Goal: Task Accomplishment & Management: Manage account settings

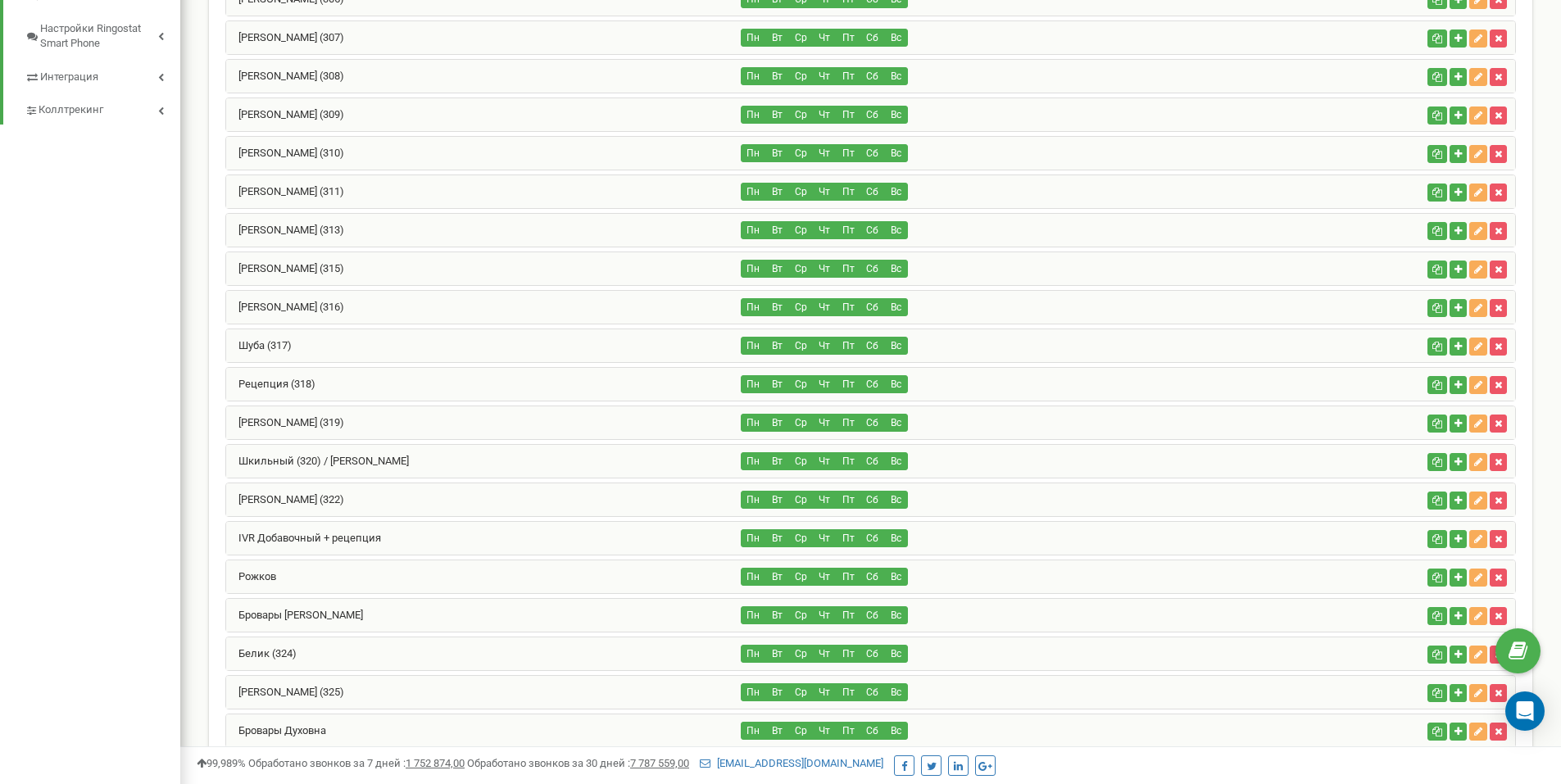
scroll to position [983, 0]
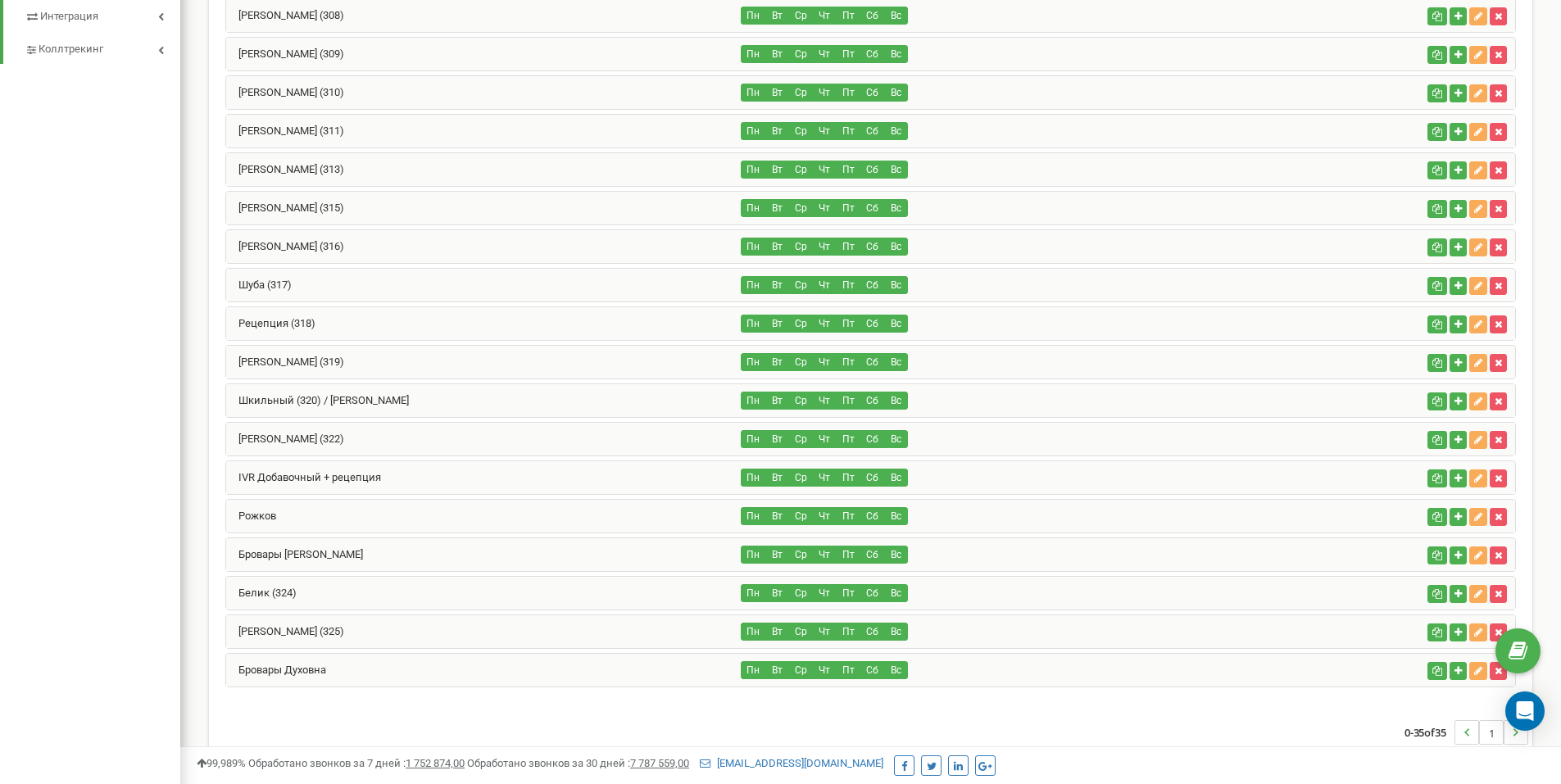
click at [418, 434] on div "[PERSON_NAME] (322)" at bounding box center [483, 440] width 515 height 33
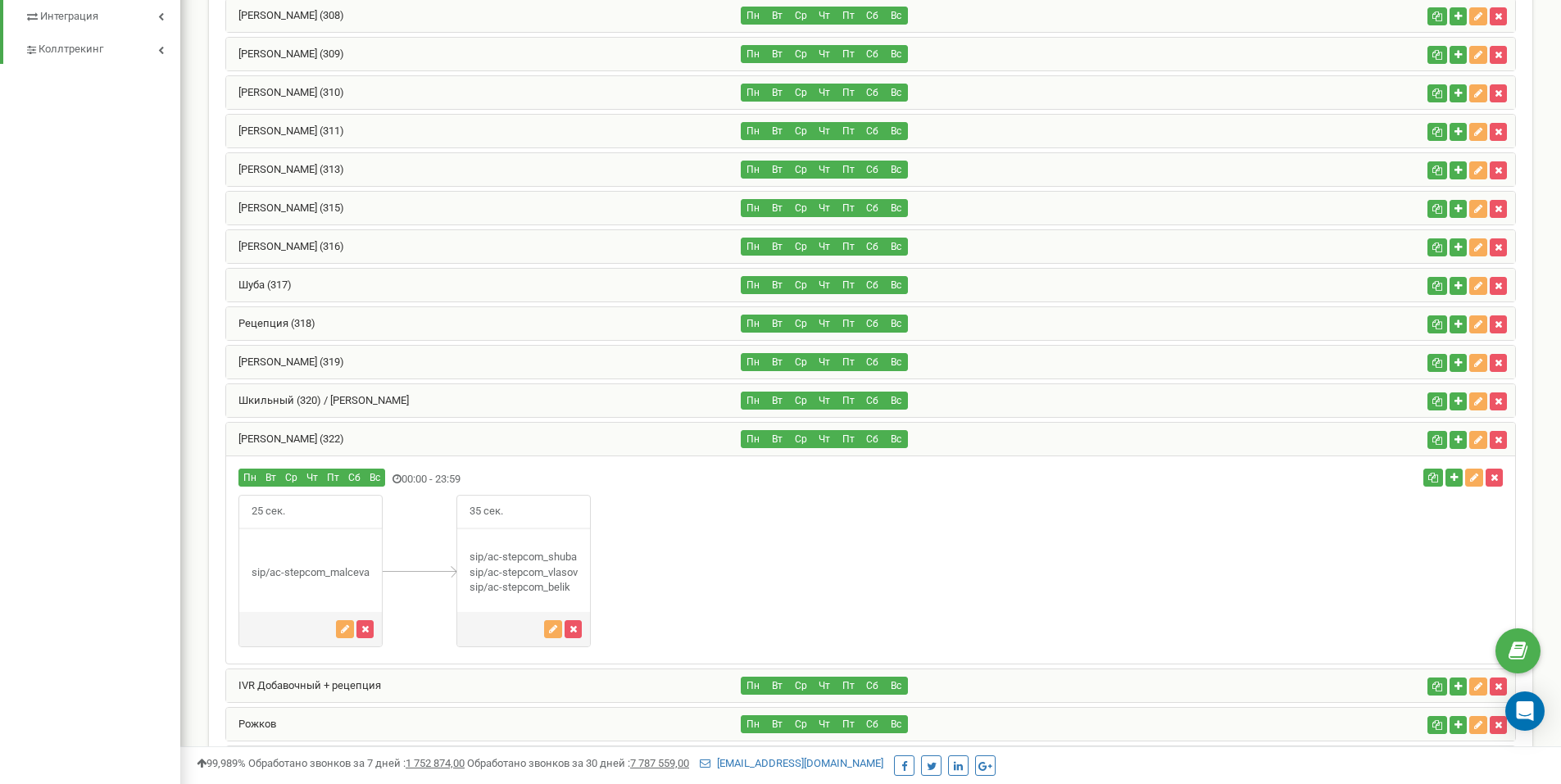
click at [390, 354] on div "[PERSON_NAME] (319)" at bounding box center [483, 362] width 515 height 33
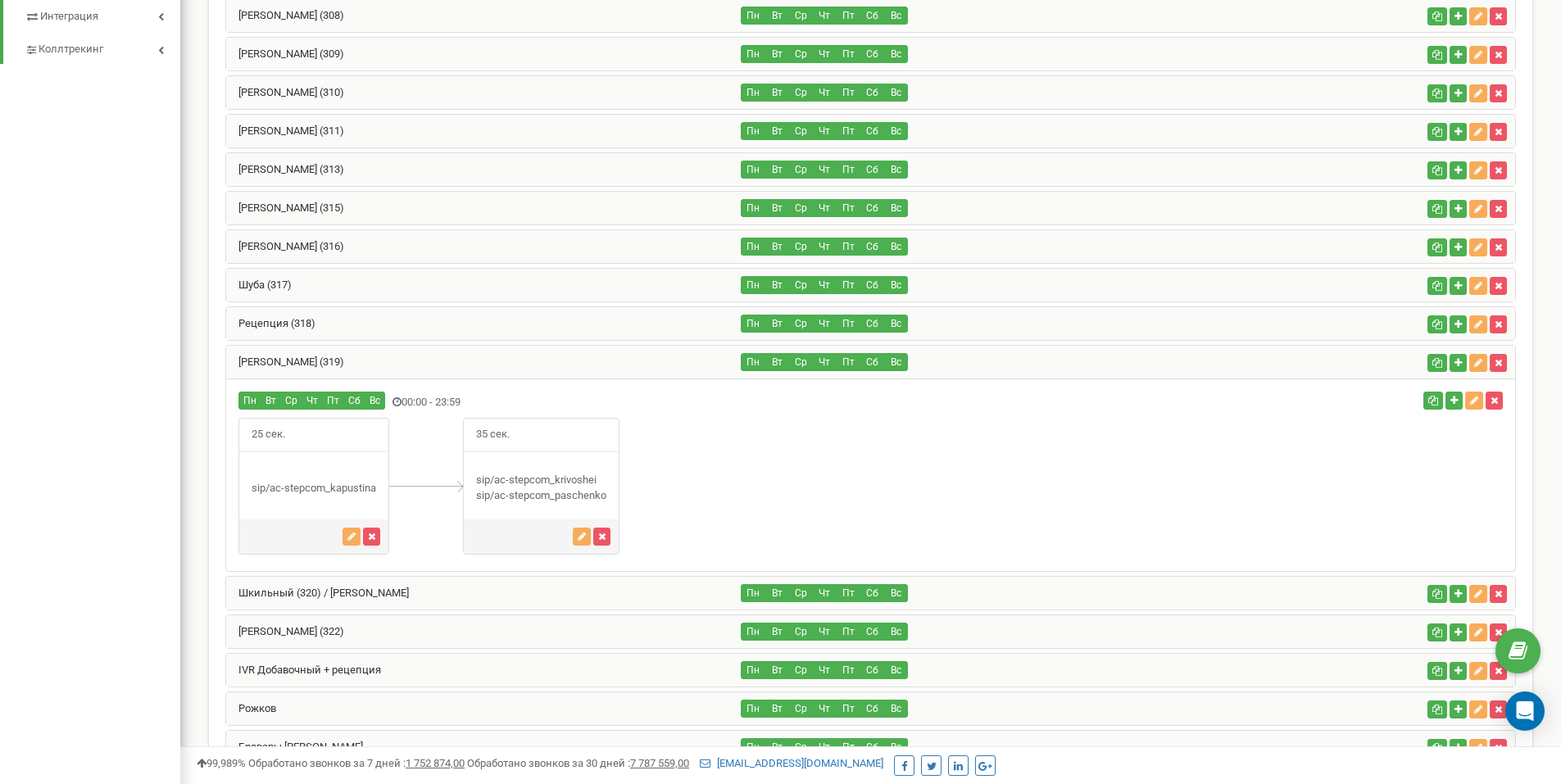
click at [392, 353] on div "[PERSON_NAME] (319)" at bounding box center [483, 362] width 515 height 33
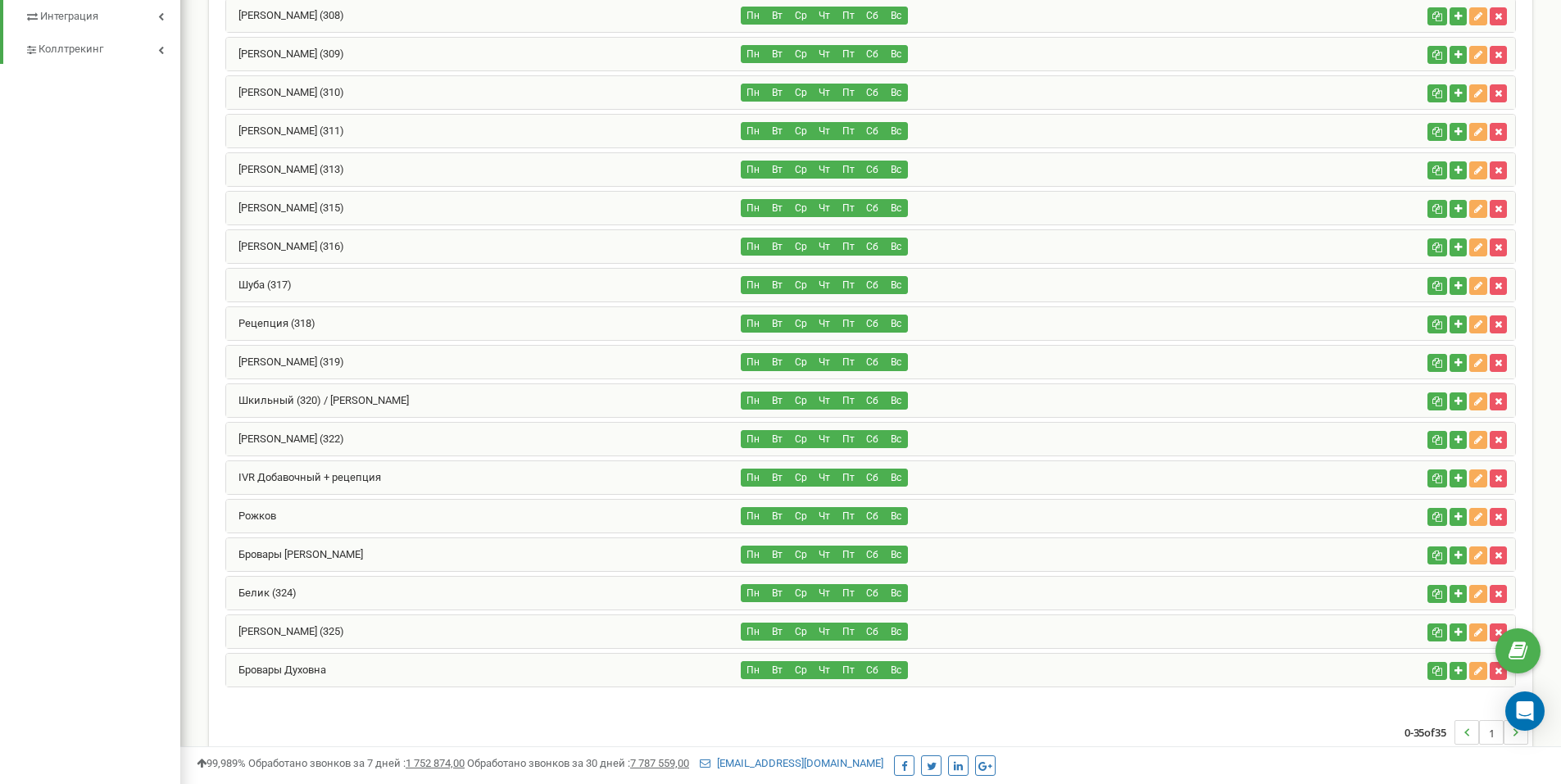
click at [349, 430] on div "[PERSON_NAME] (322)" at bounding box center [483, 440] width 515 height 33
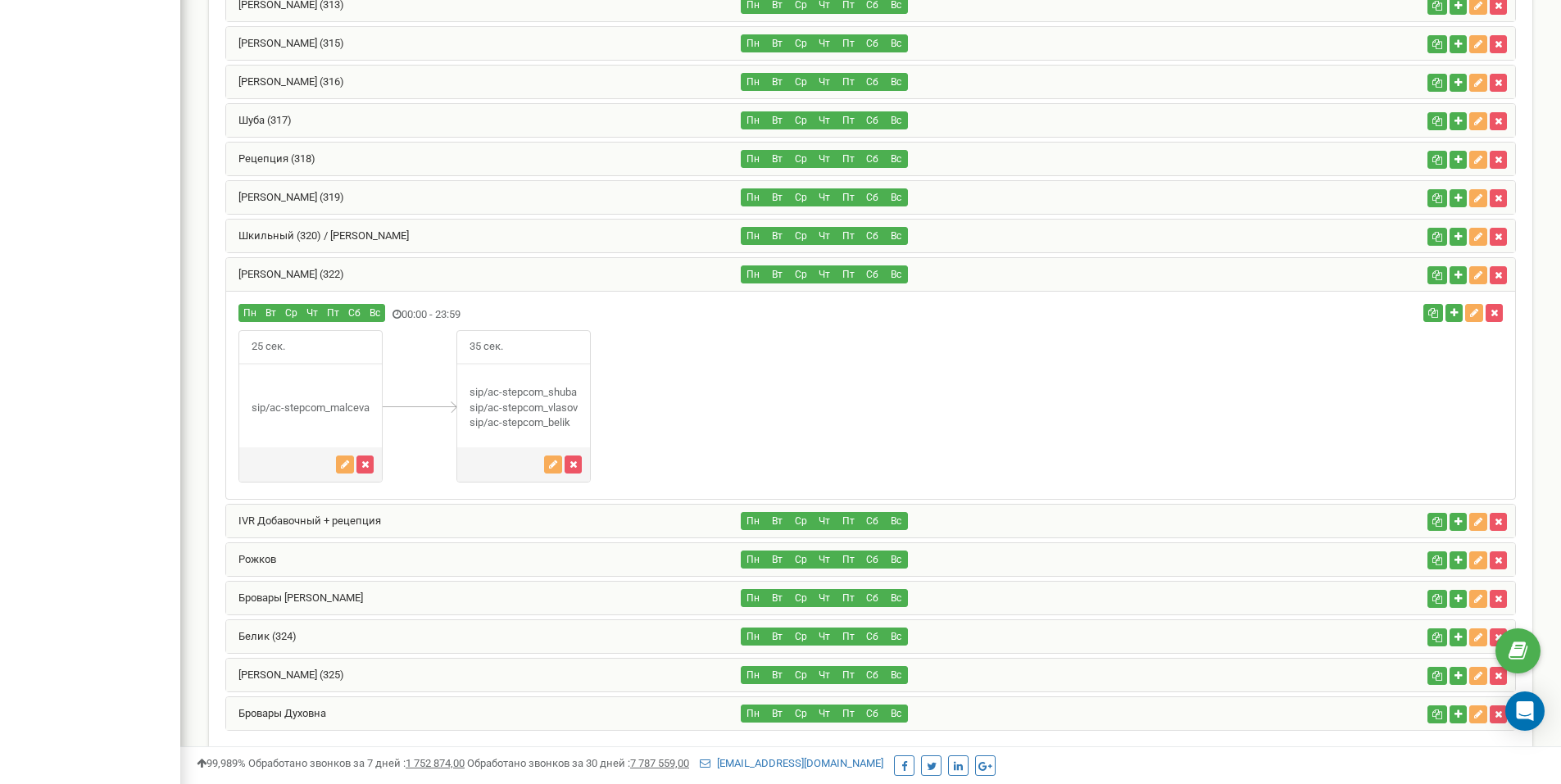
scroll to position [1041, 0]
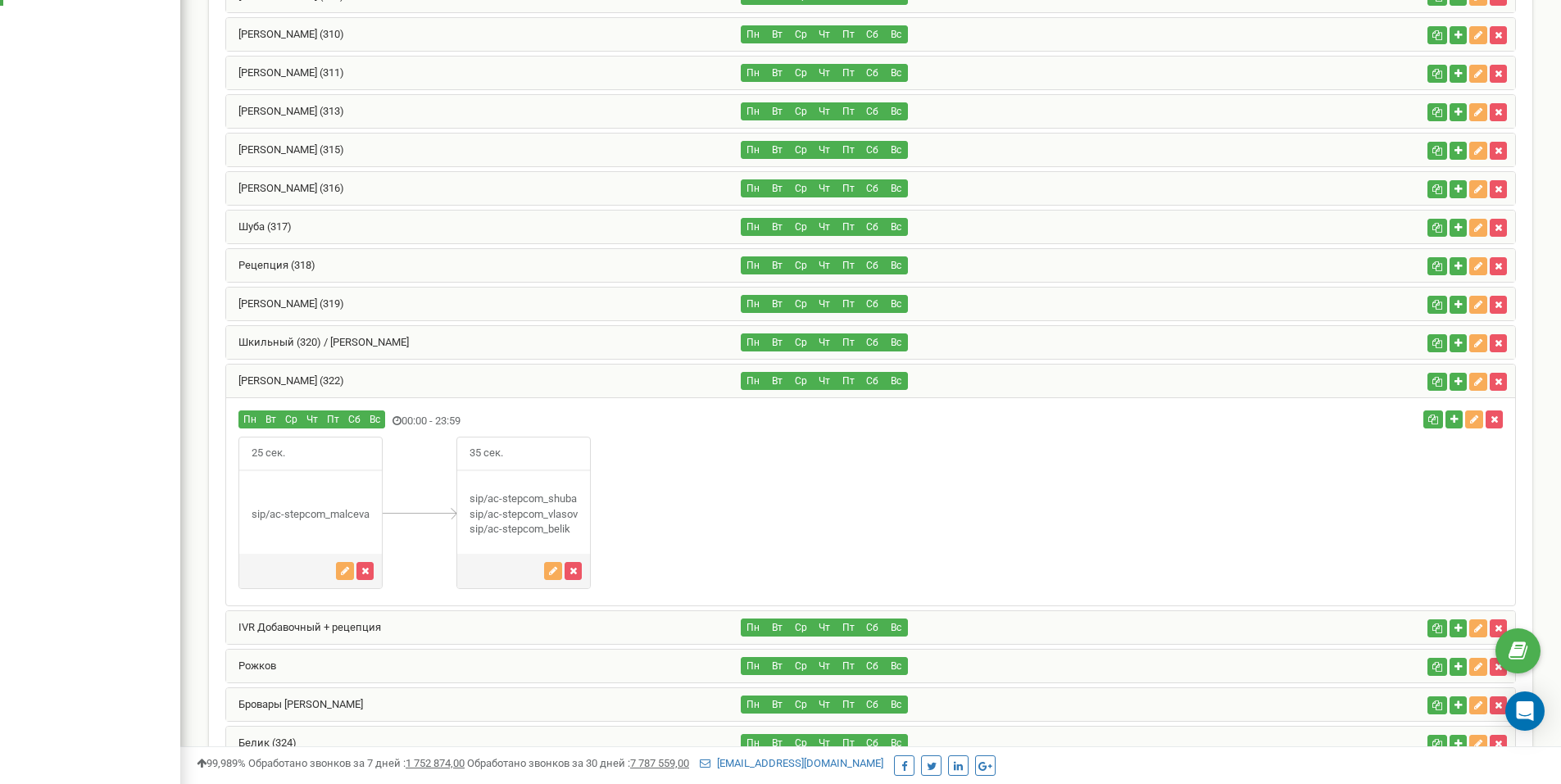
click at [356, 227] on div "Шуба (317)" at bounding box center [483, 227] width 515 height 33
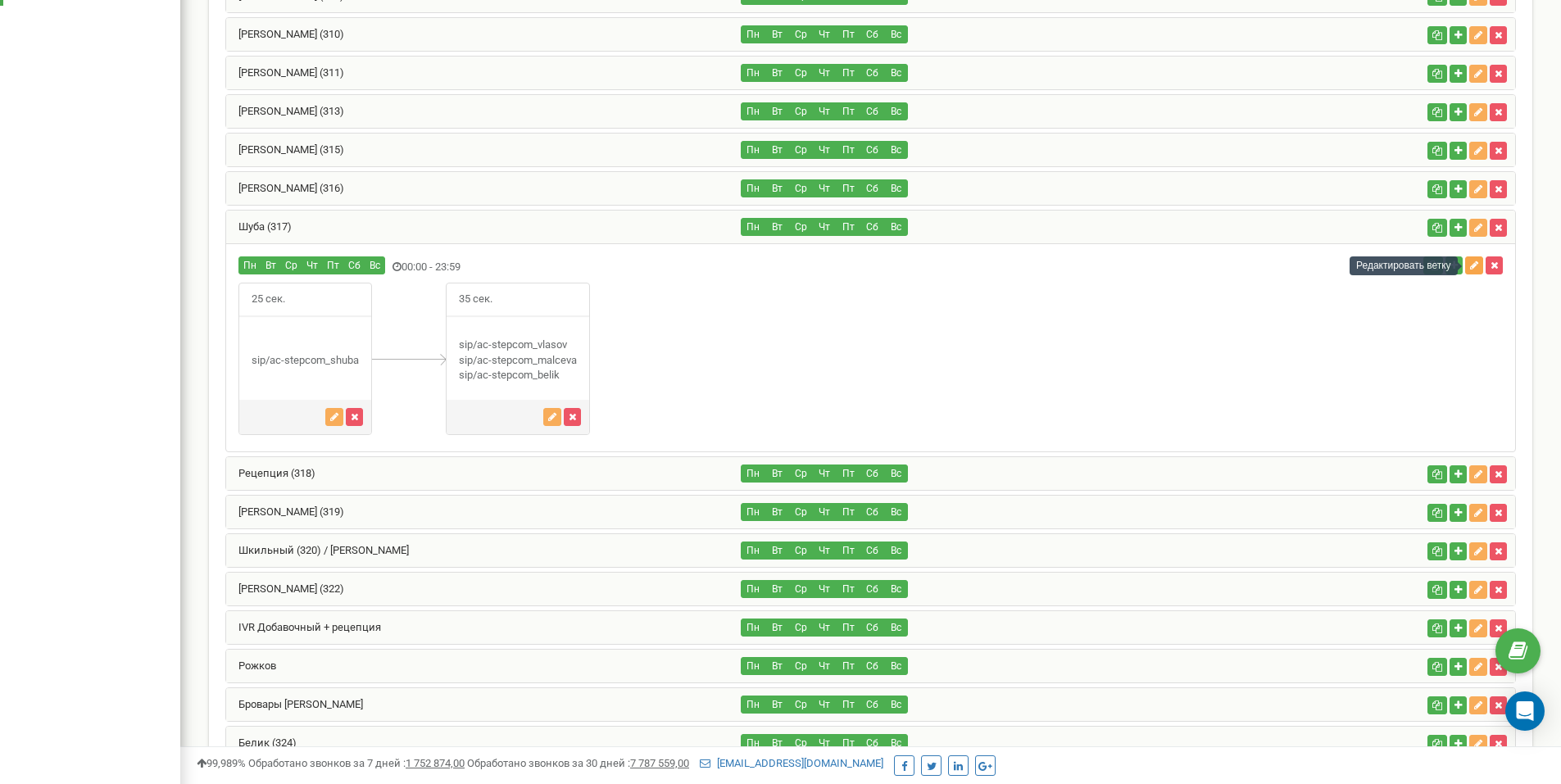
click at [1480, 264] on button "button" at bounding box center [1474, 265] width 18 height 18
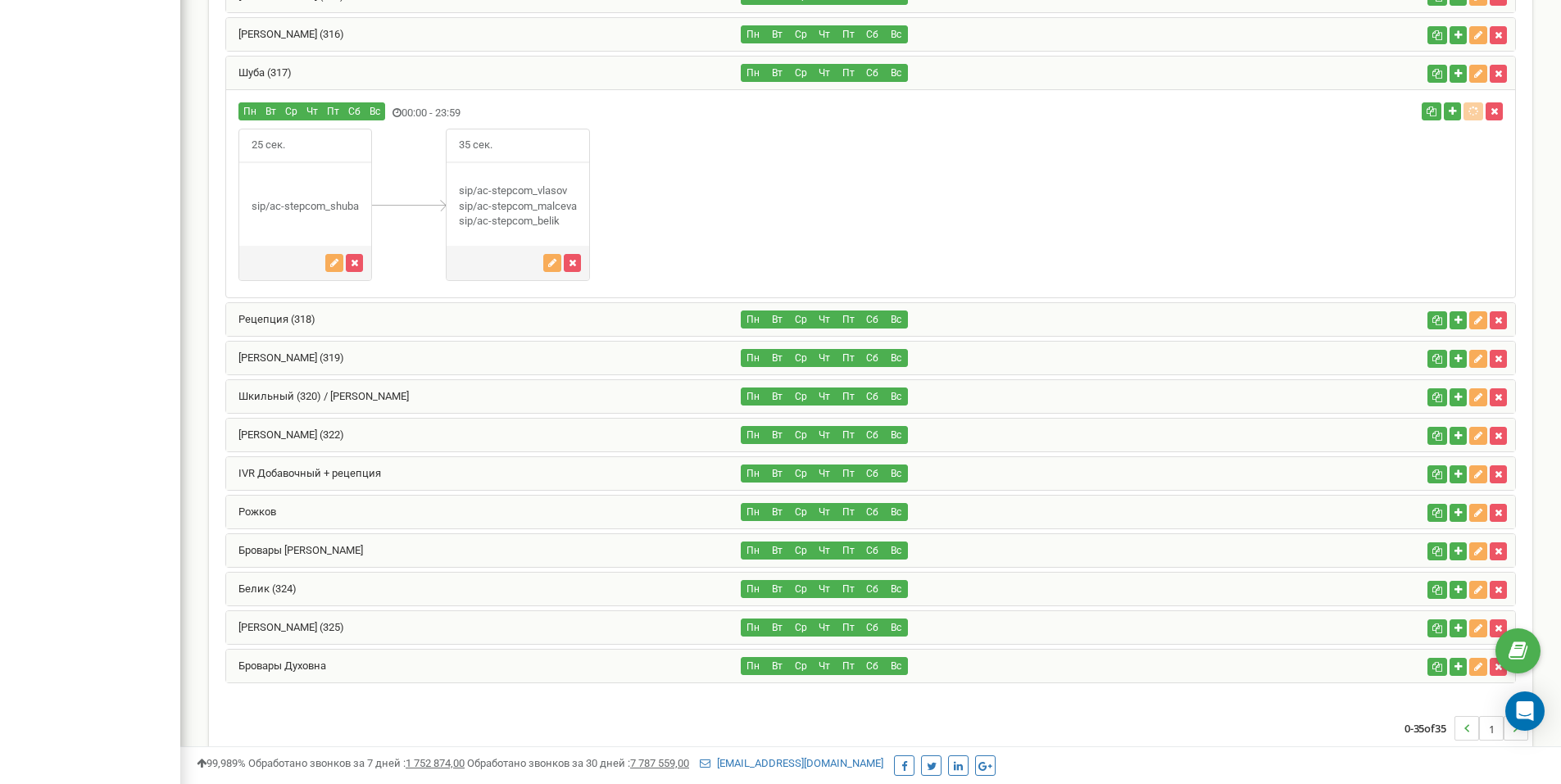
scroll to position [1238, 0]
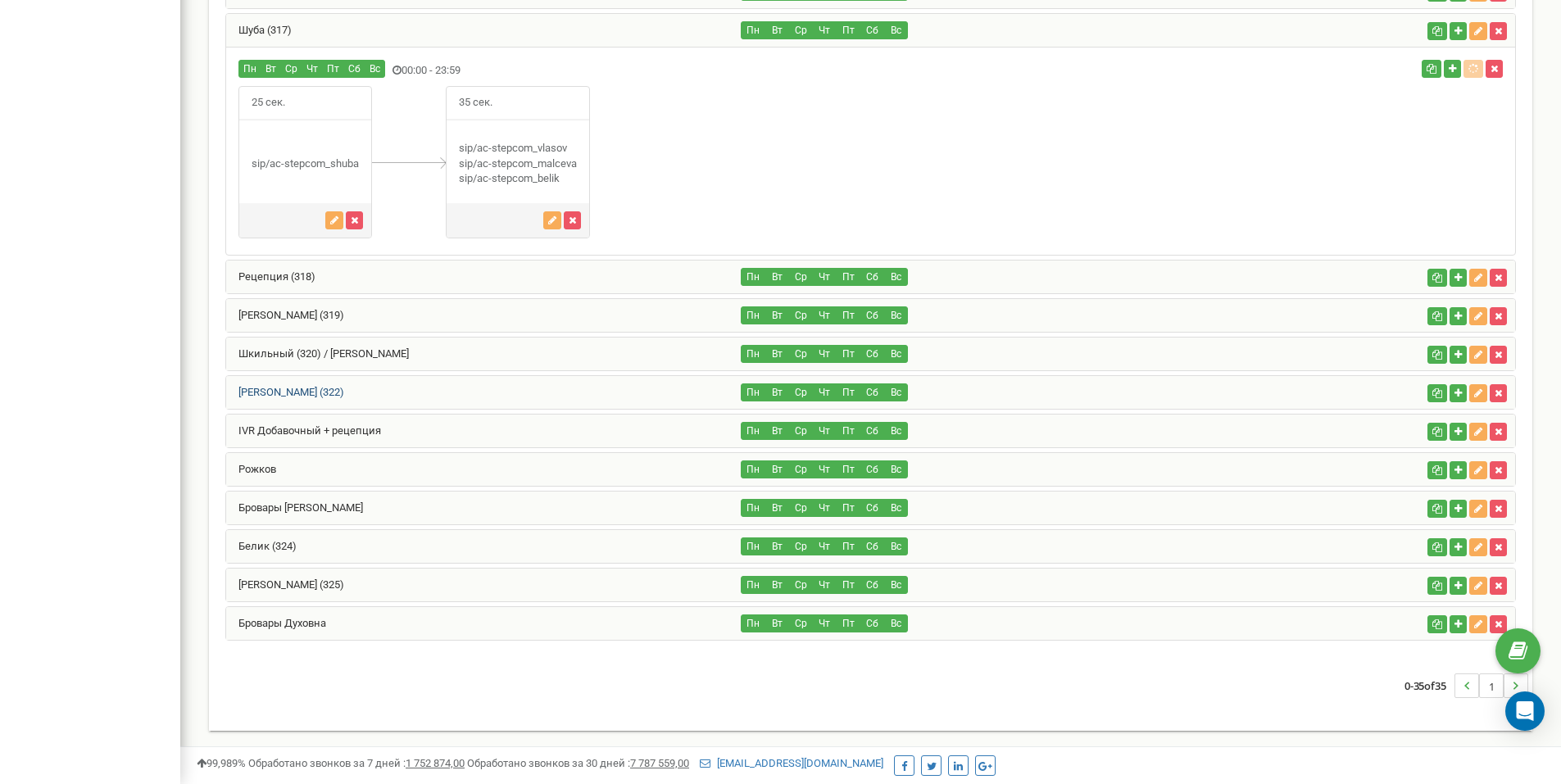
click at [278, 394] on link "[PERSON_NAME] (322)" at bounding box center [285, 392] width 118 height 13
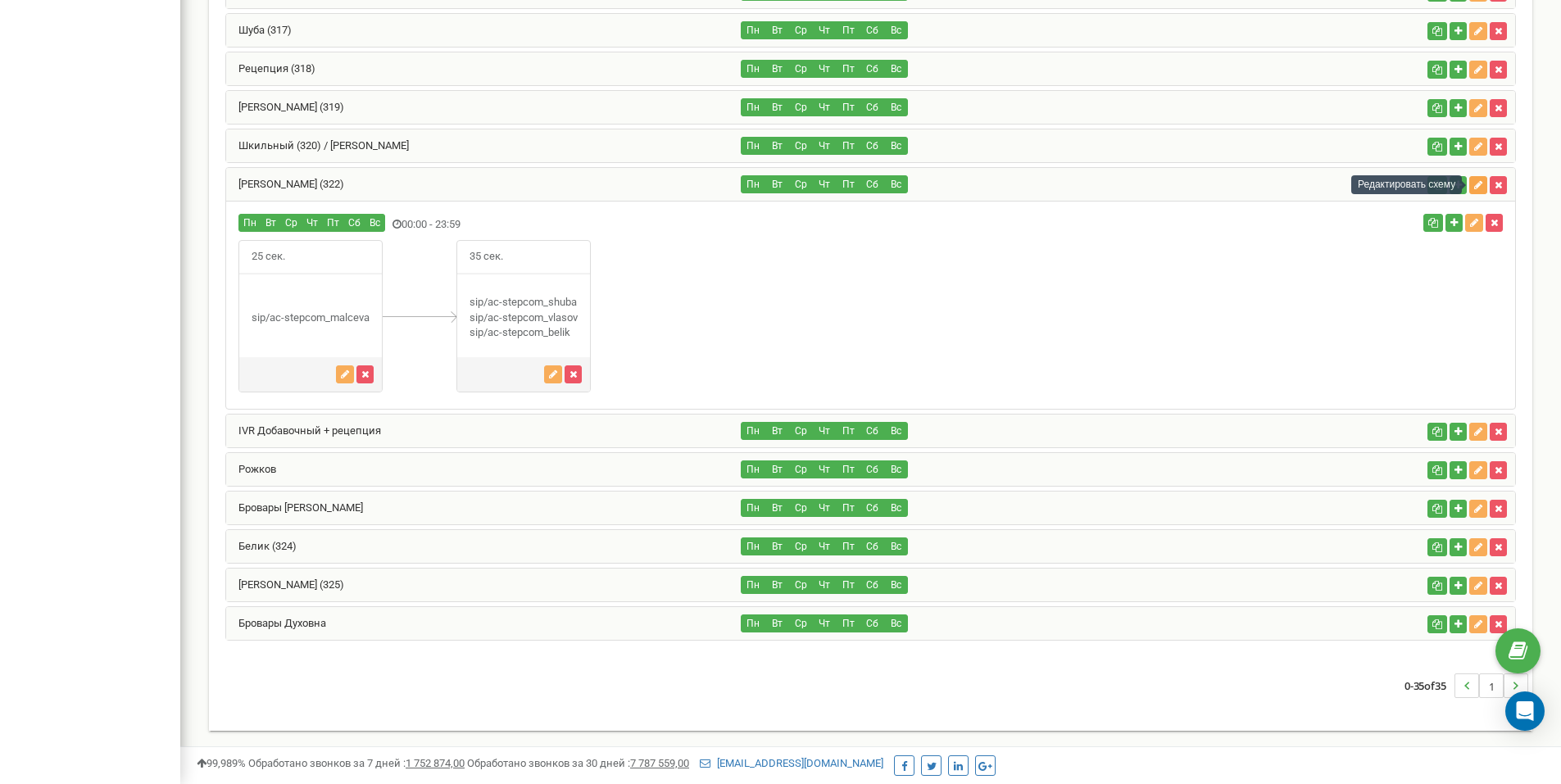
click at [1476, 189] on icon "button" at bounding box center [1478, 185] width 8 height 10
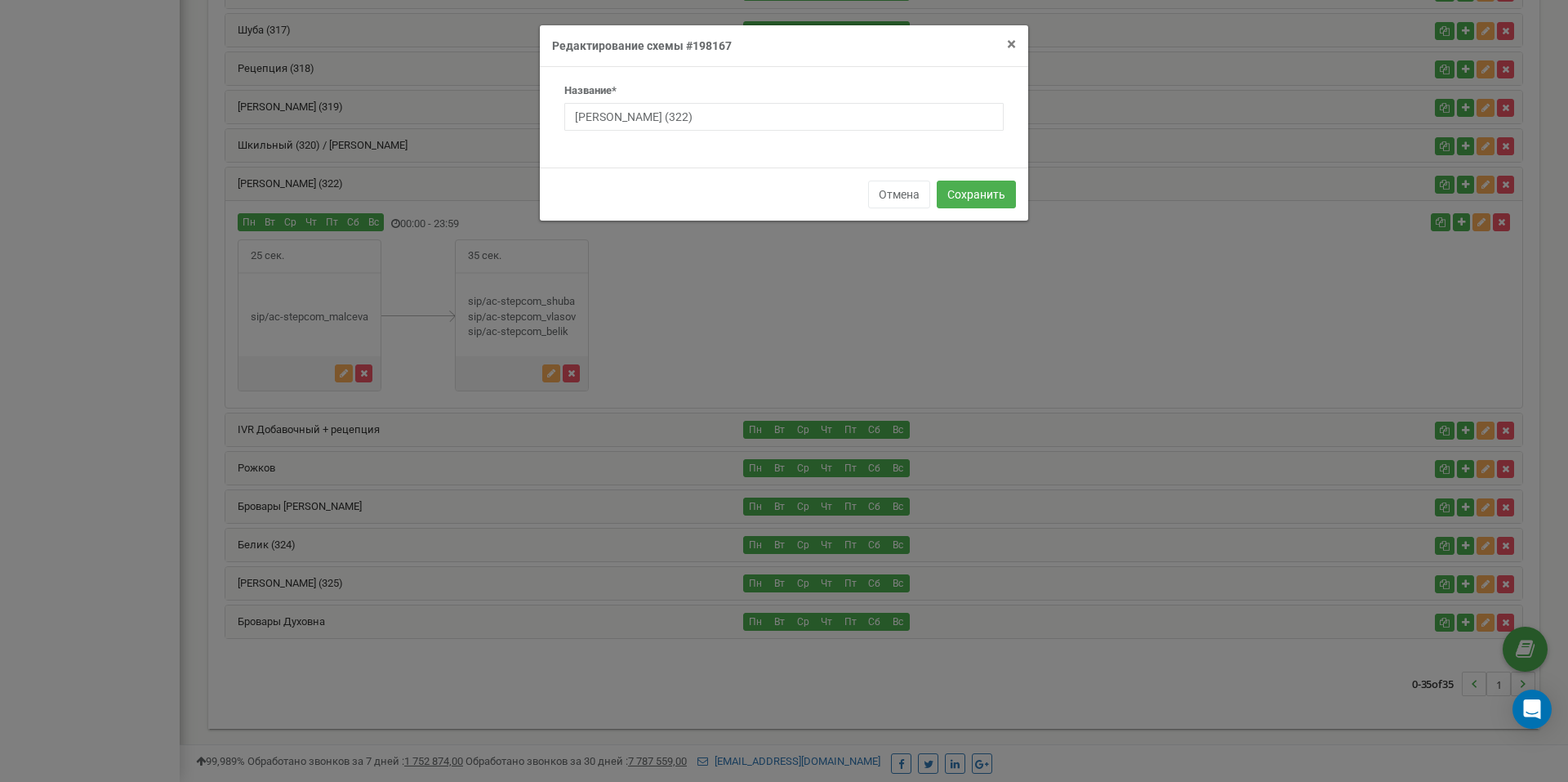
click at [1011, 42] on span "×" at bounding box center [1011, 44] width 9 height 19
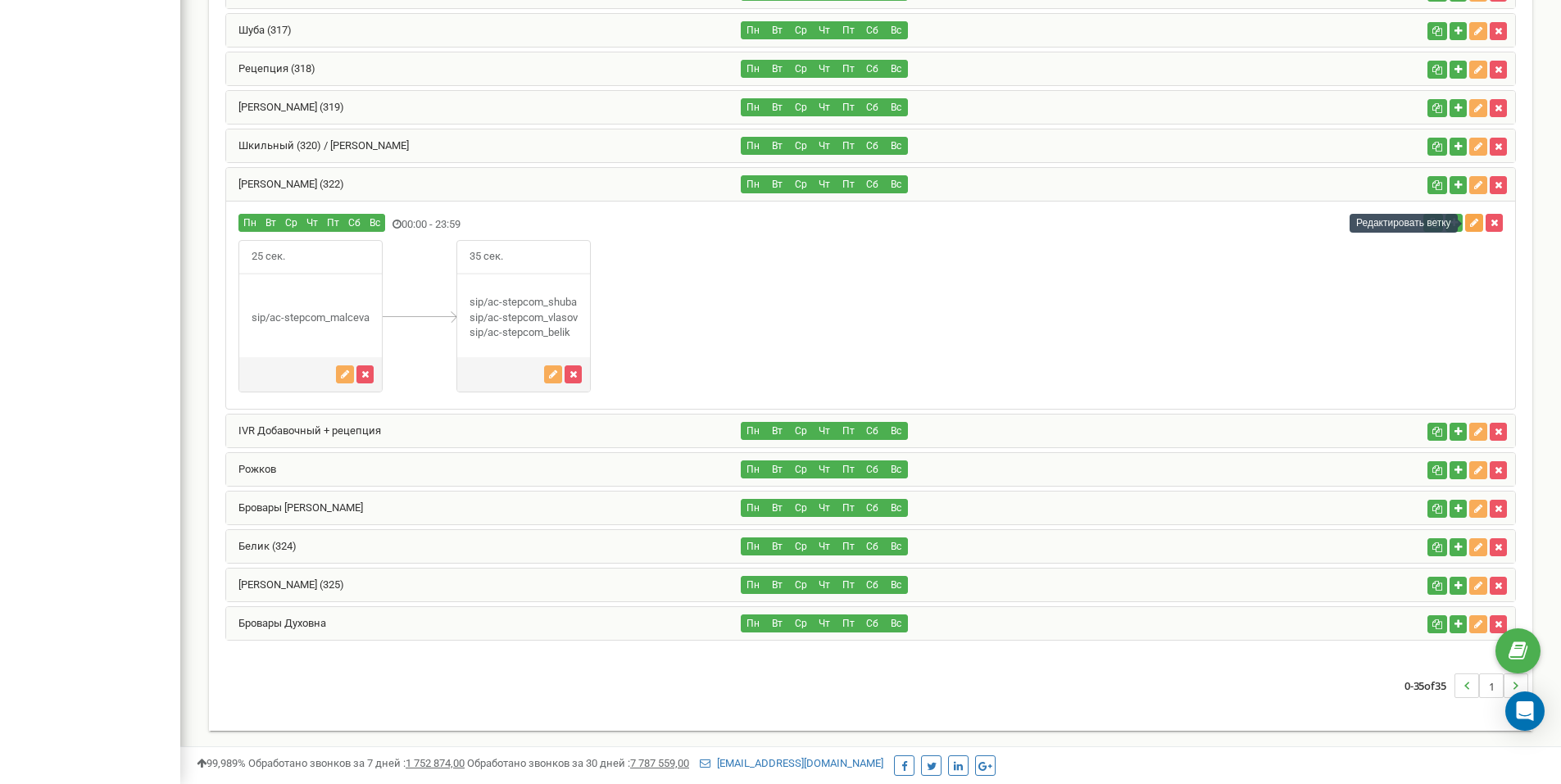
click at [1472, 223] on icon "button" at bounding box center [1475, 223] width 8 height 10
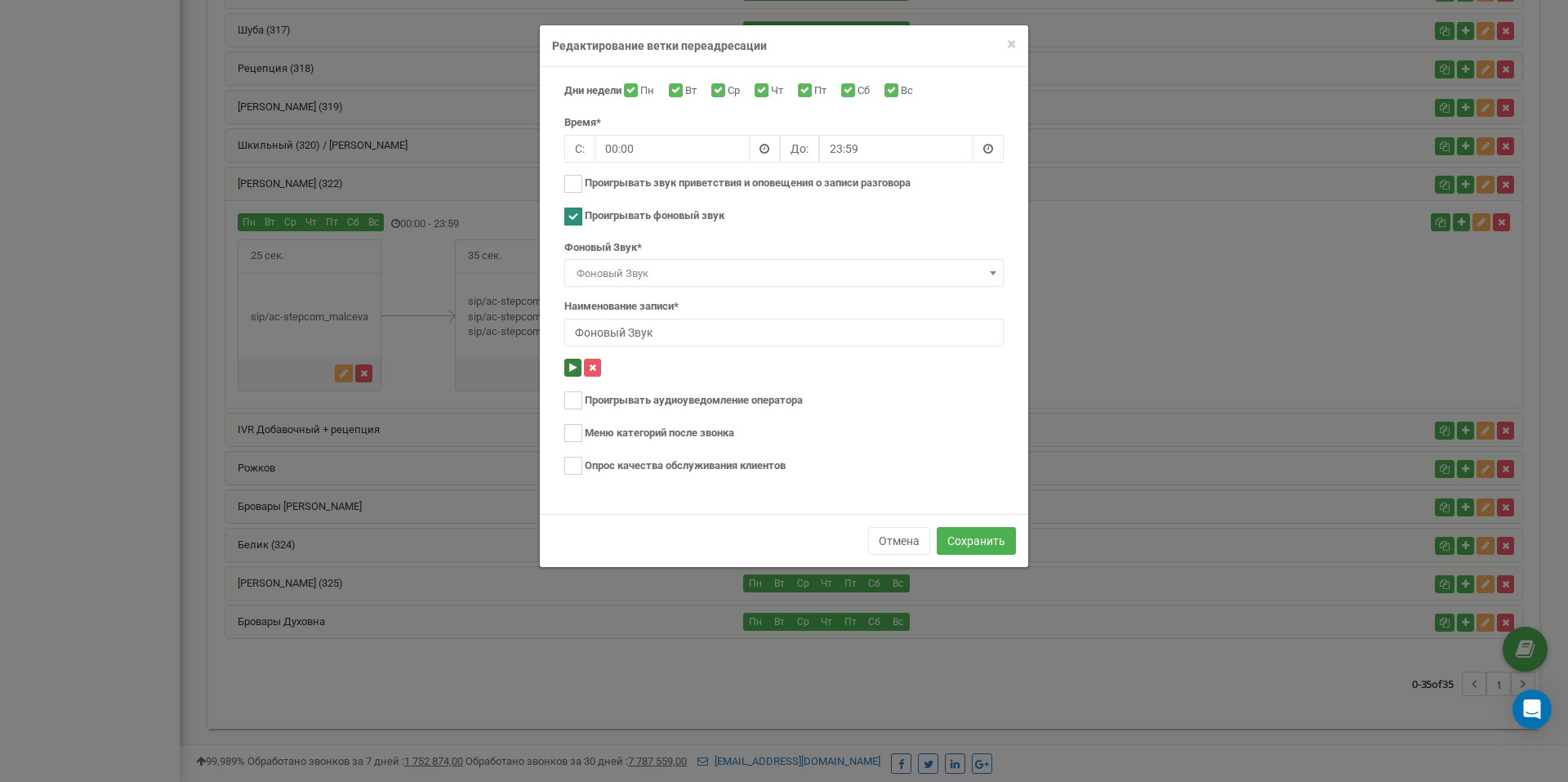
click at [569, 367] on button at bounding box center [573, 368] width 17 height 18
click at [570, 367] on icon at bounding box center [573, 368] width 8 height 10
click at [567, 365] on button at bounding box center [573, 368] width 17 height 18
click at [574, 364] on icon at bounding box center [573, 368] width 8 height 10
click at [904, 543] on button "Отмена" at bounding box center [899, 541] width 62 height 28
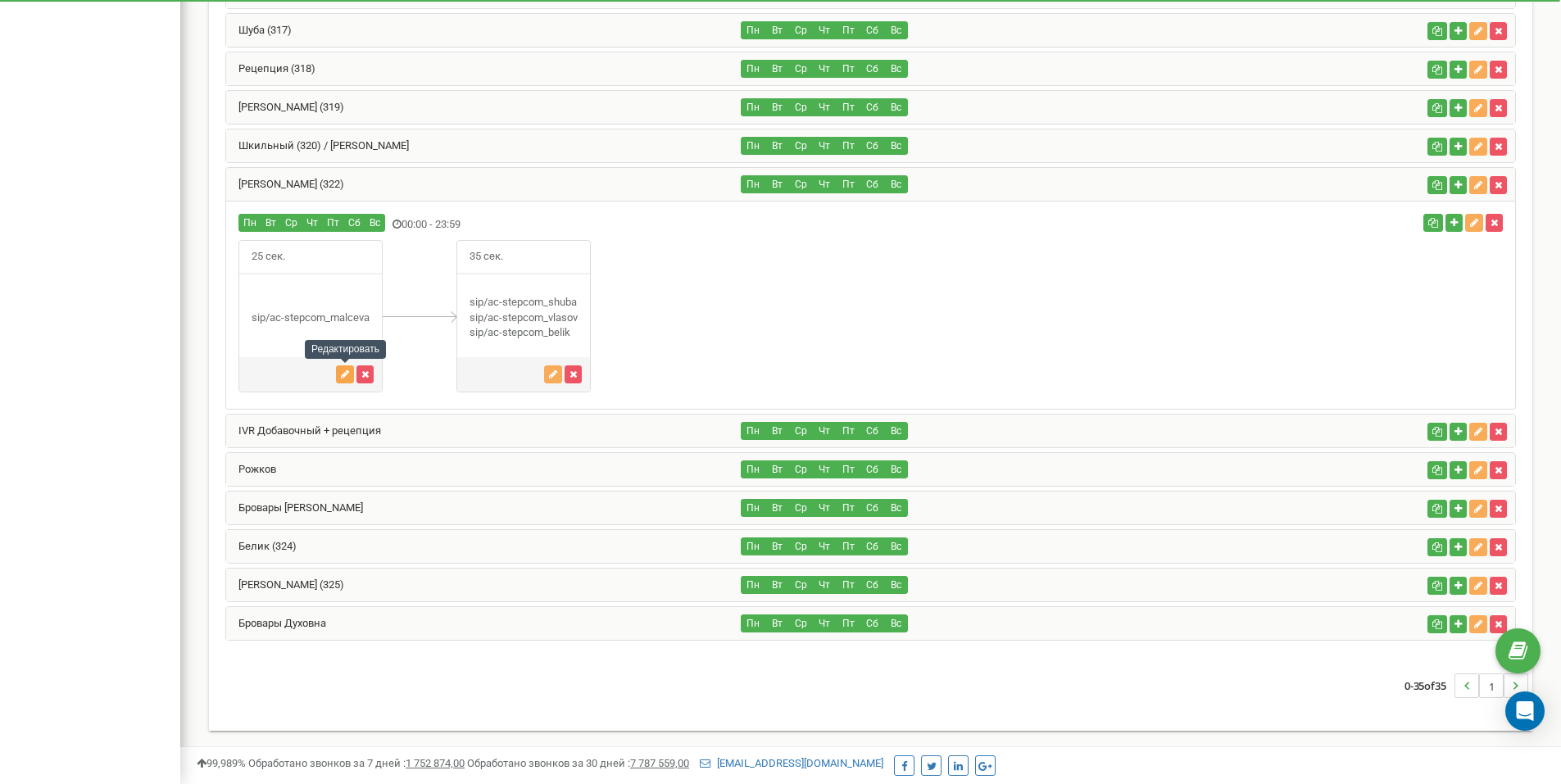
click at [340, 371] on button "button" at bounding box center [345, 375] width 18 height 18
click at [346, 380] on button "button" at bounding box center [345, 375] width 18 height 18
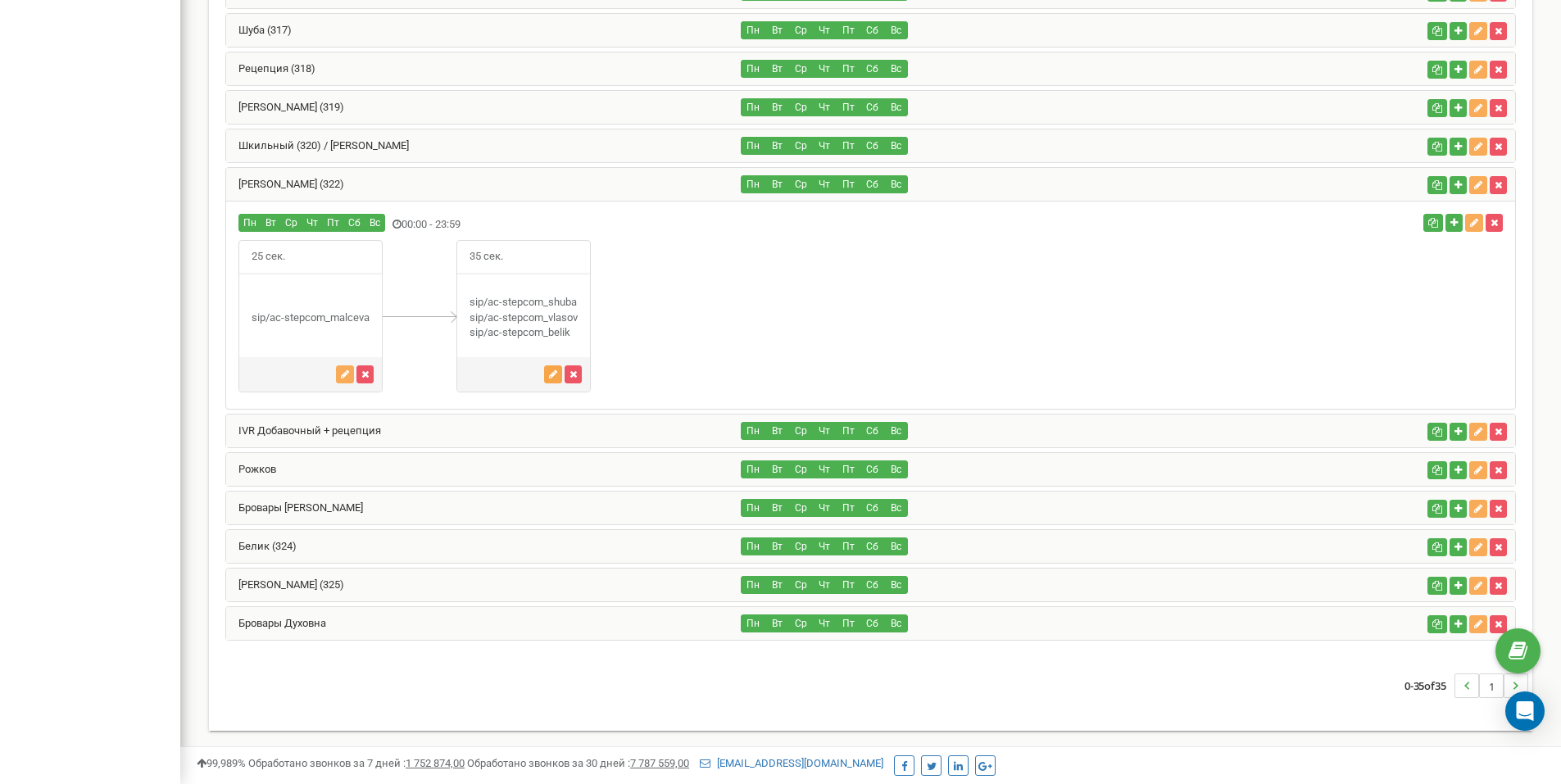
click at [557, 379] on button "button" at bounding box center [553, 375] width 18 height 18
click at [562, 374] on button "button" at bounding box center [553, 375] width 18 height 18
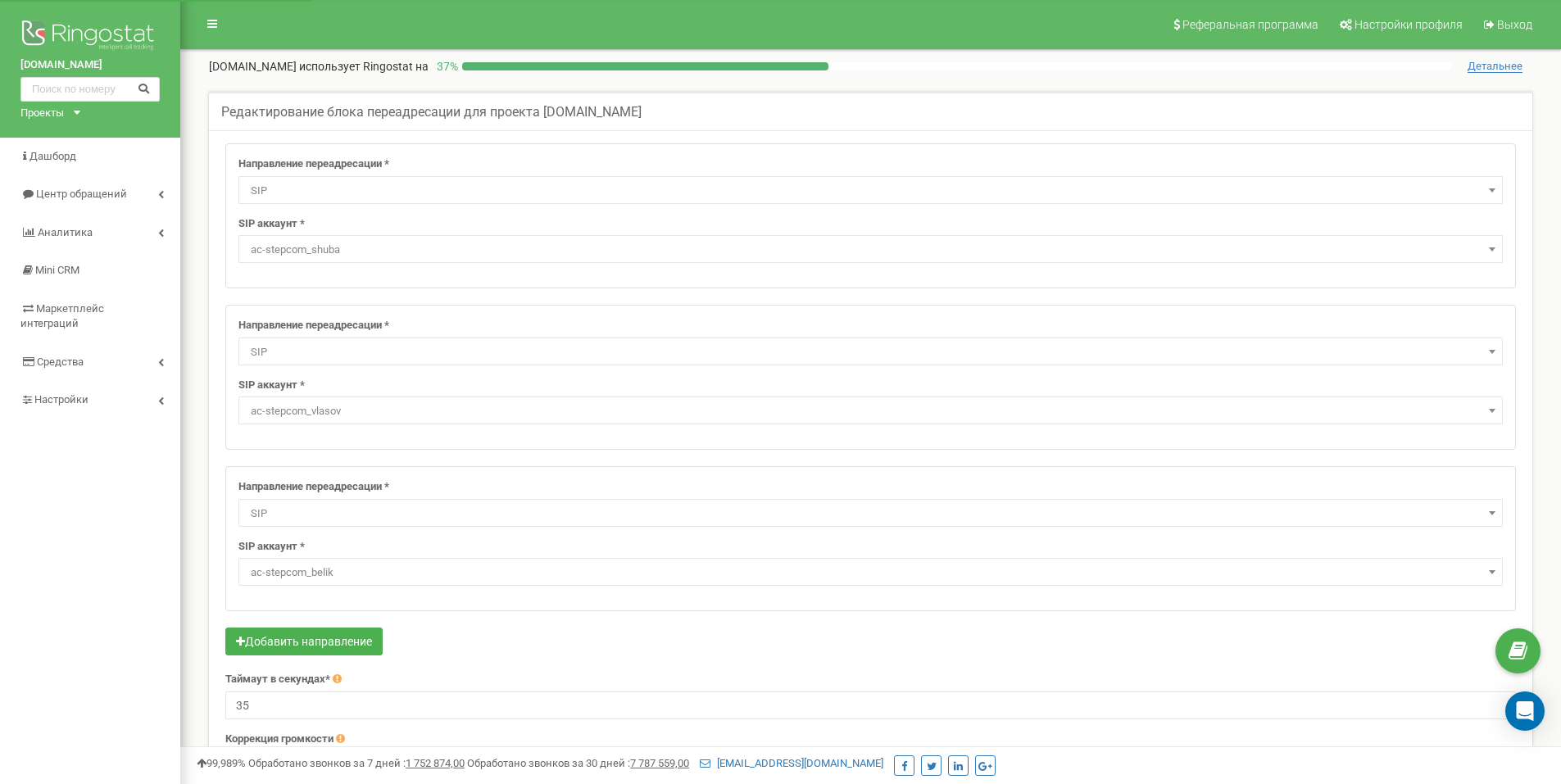
select select "SIP"
select select "ac-stepcom_shuba"
select select "SIP"
select select "ac-stepcom_vlasov"
select select "SIP"
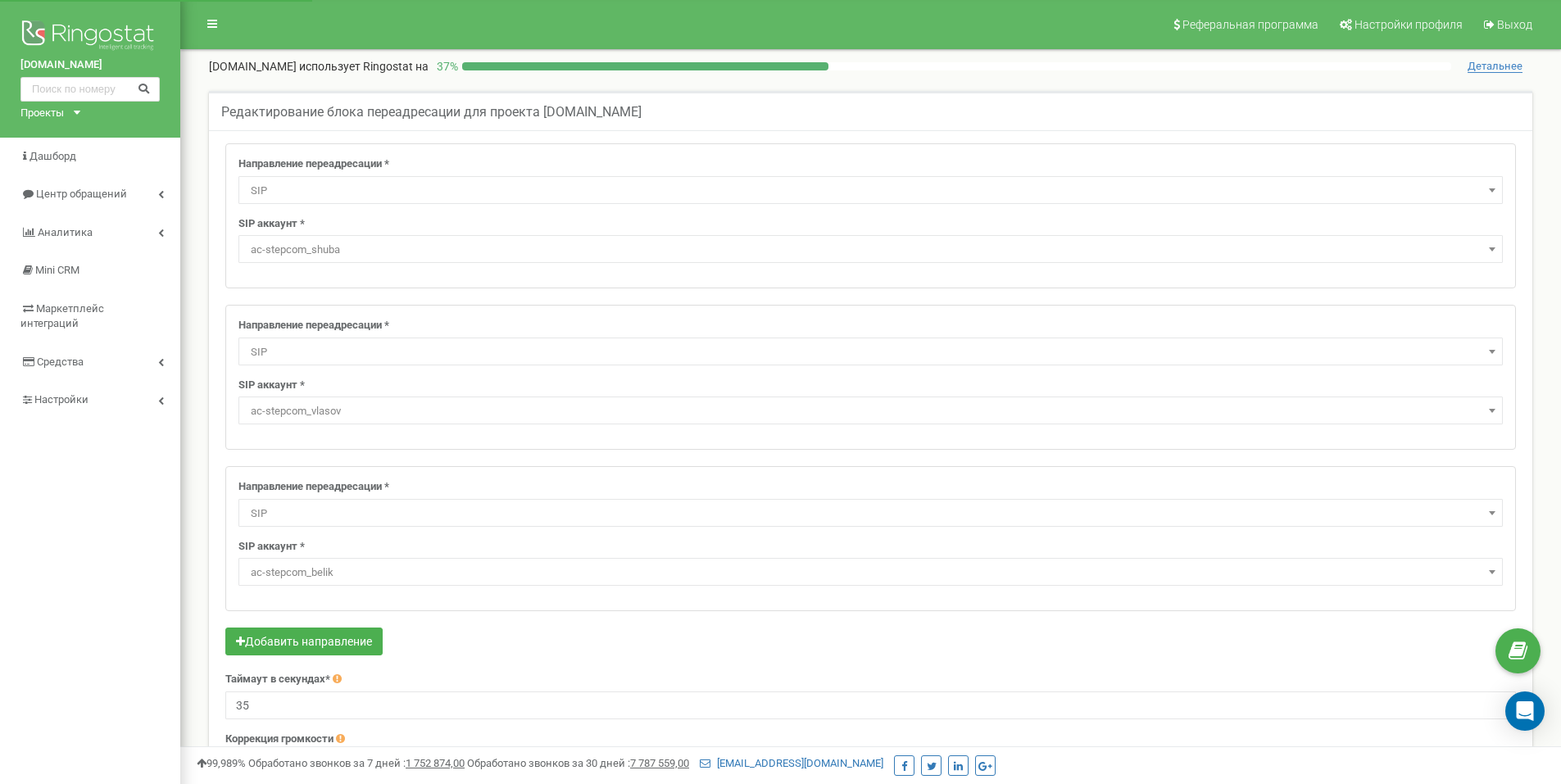
select select "ac-stepcom_belik"
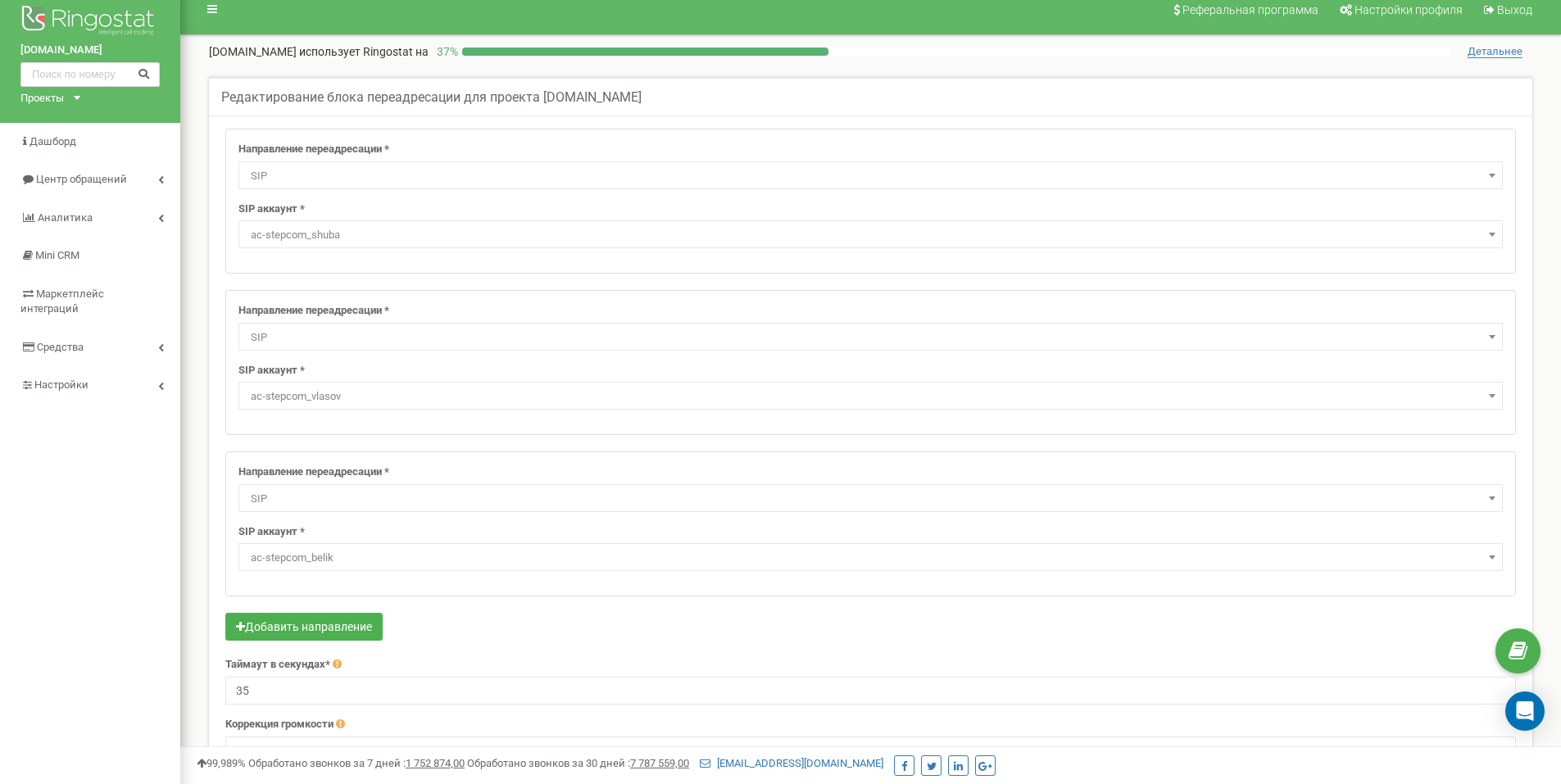
scroll to position [197, 0]
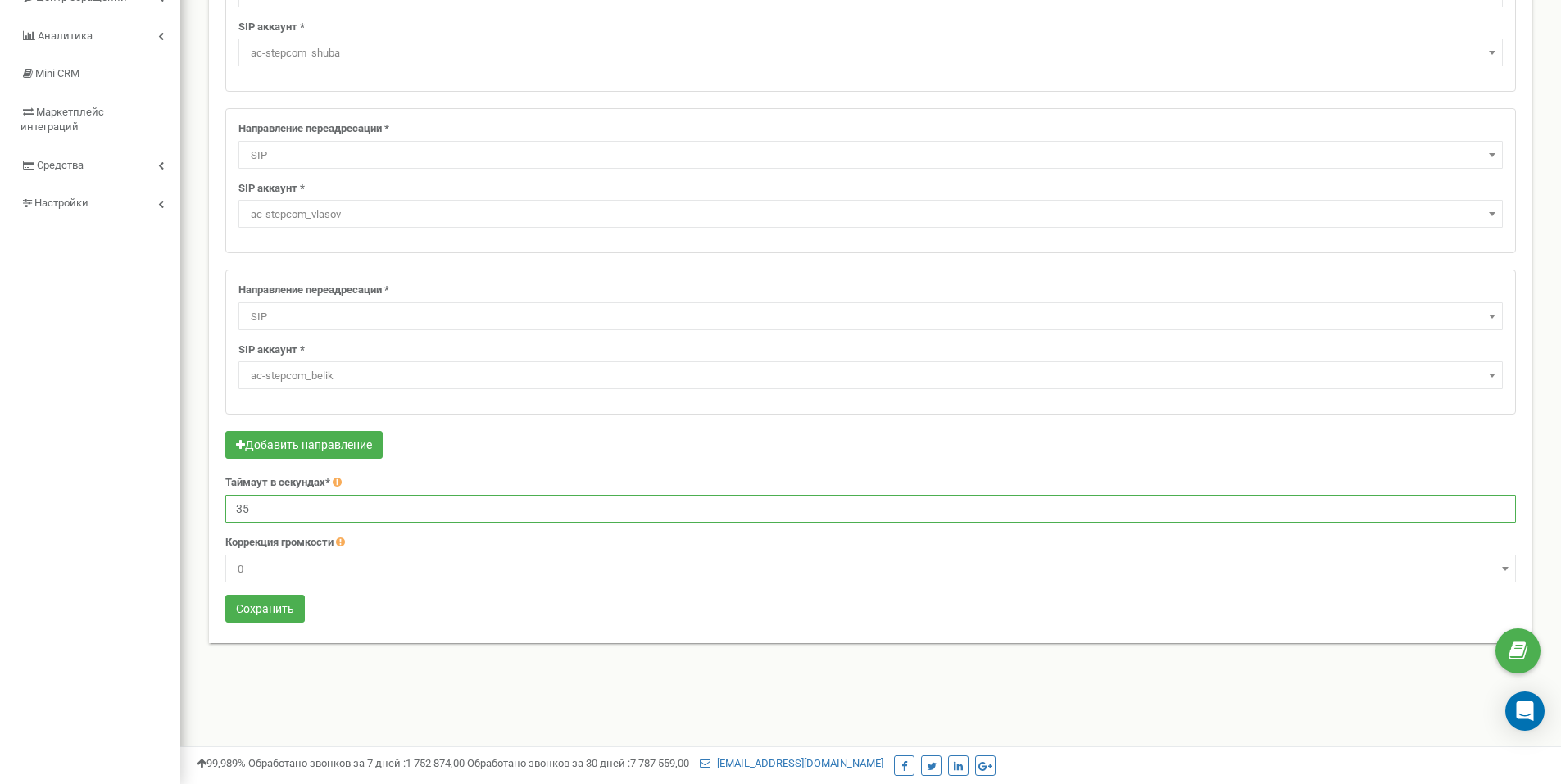
drag, startPoint x: 268, startPoint y: 511, endPoint x: 206, endPoint y: 504, distance: 62.4
click at [206, 504] on div "Редактирование блока переадресации для проекта ac-step.com Направление переадре…" at bounding box center [871, 278] width 1348 height 769
type input "45"
click at [286, 602] on button "Сохранить" at bounding box center [265, 608] width 80 height 28
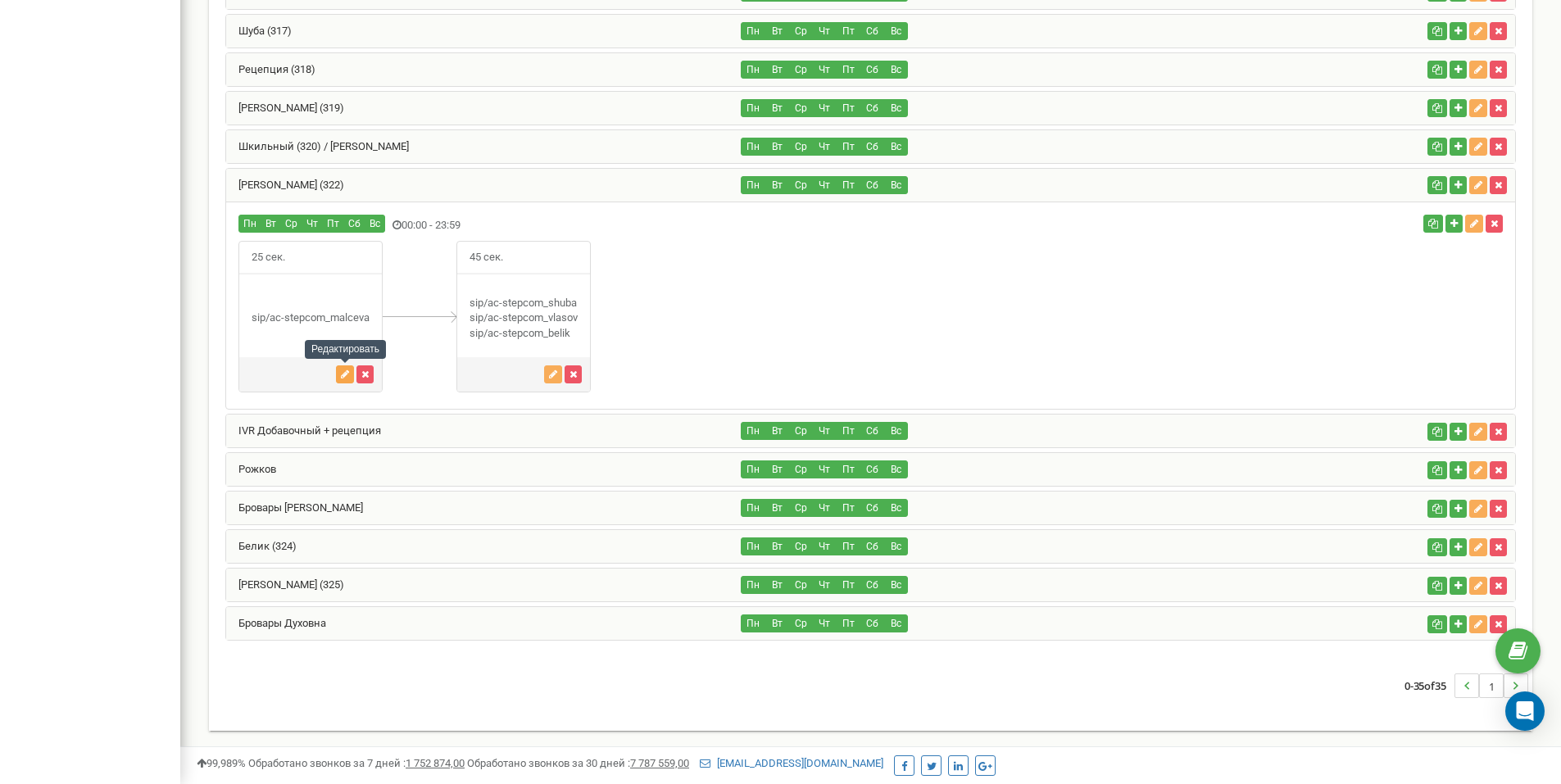
click at [344, 375] on icon "button" at bounding box center [345, 375] width 8 height 10
click at [314, 146] on link "Шкильный (320) / Кучеров" at bounding box center [317, 146] width 183 height 13
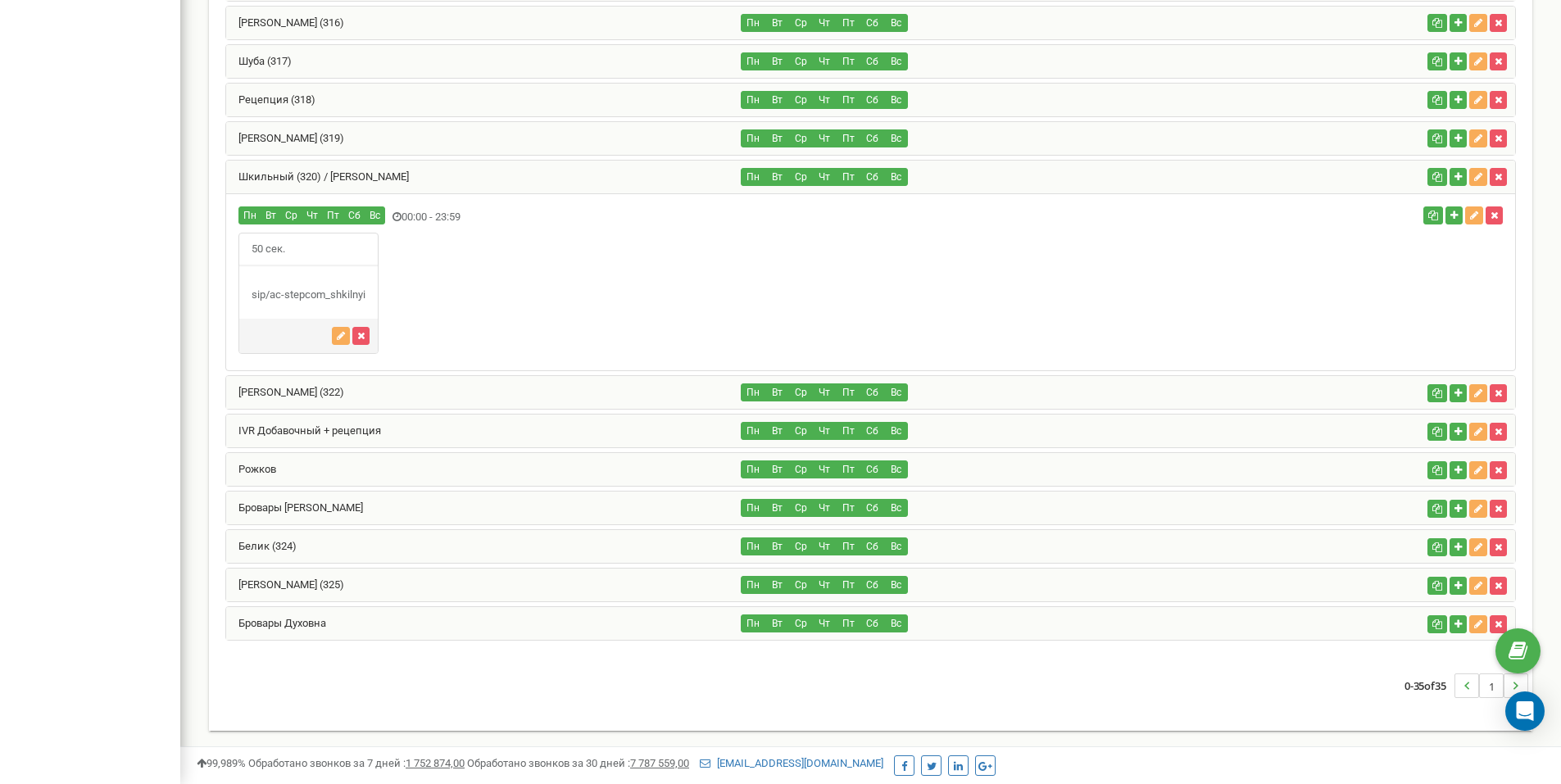
scroll to position [1086, 0]
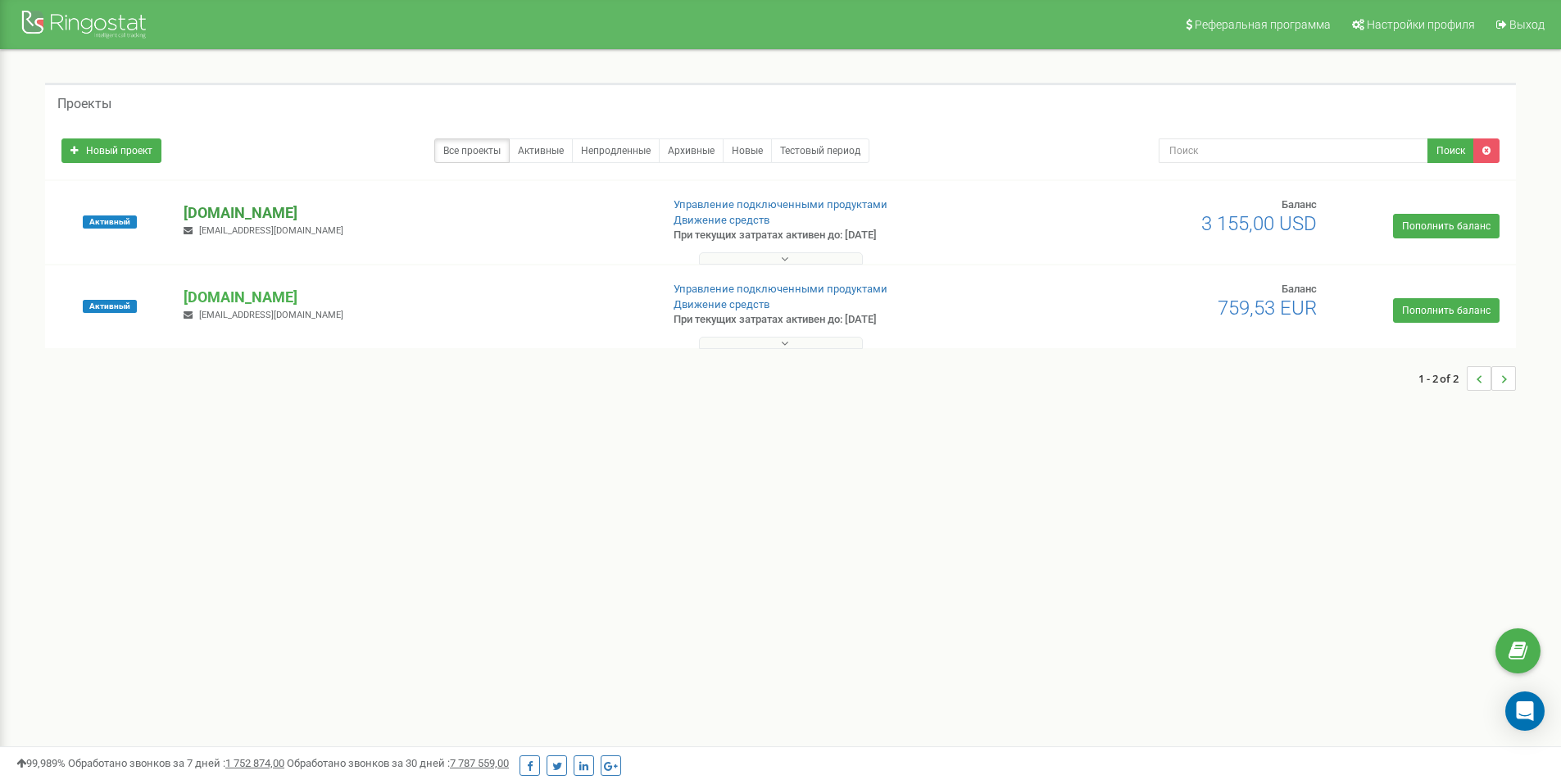
click at [218, 212] on p "[DOMAIN_NAME]" at bounding box center [415, 213] width 463 height 21
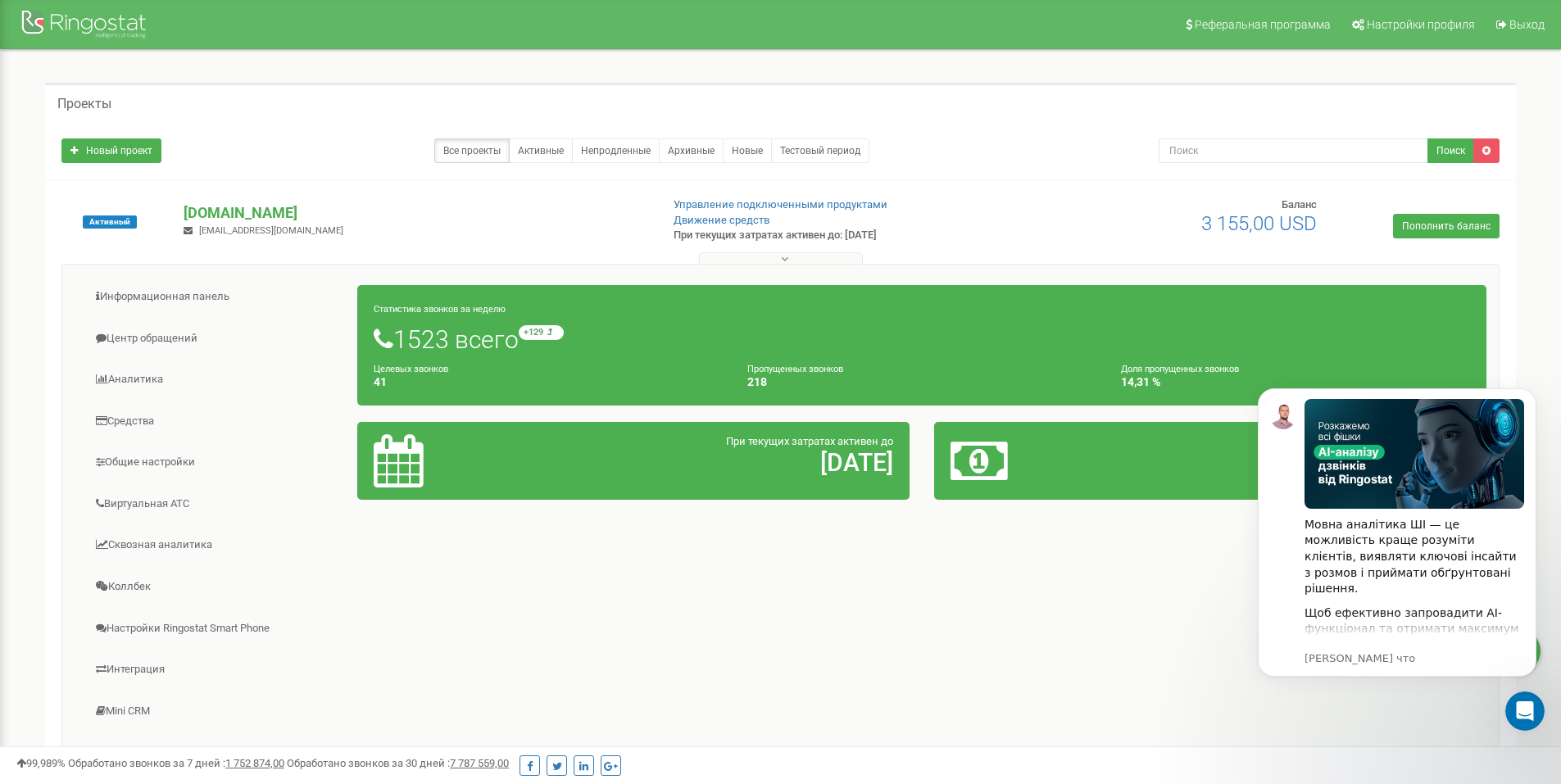
click at [1091, 666] on div "Информационная панель Центр обращений Аналитика Средства" at bounding box center [780, 525] width 1439 height 523
click at [1114, 648] on div "Информационная панель Центр обращений Аналитика Средства" at bounding box center [780, 525] width 1439 height 523
click at [151, 499] on link "Виртуальная АТС" at bounding box center [216, 504] width 283 height 40
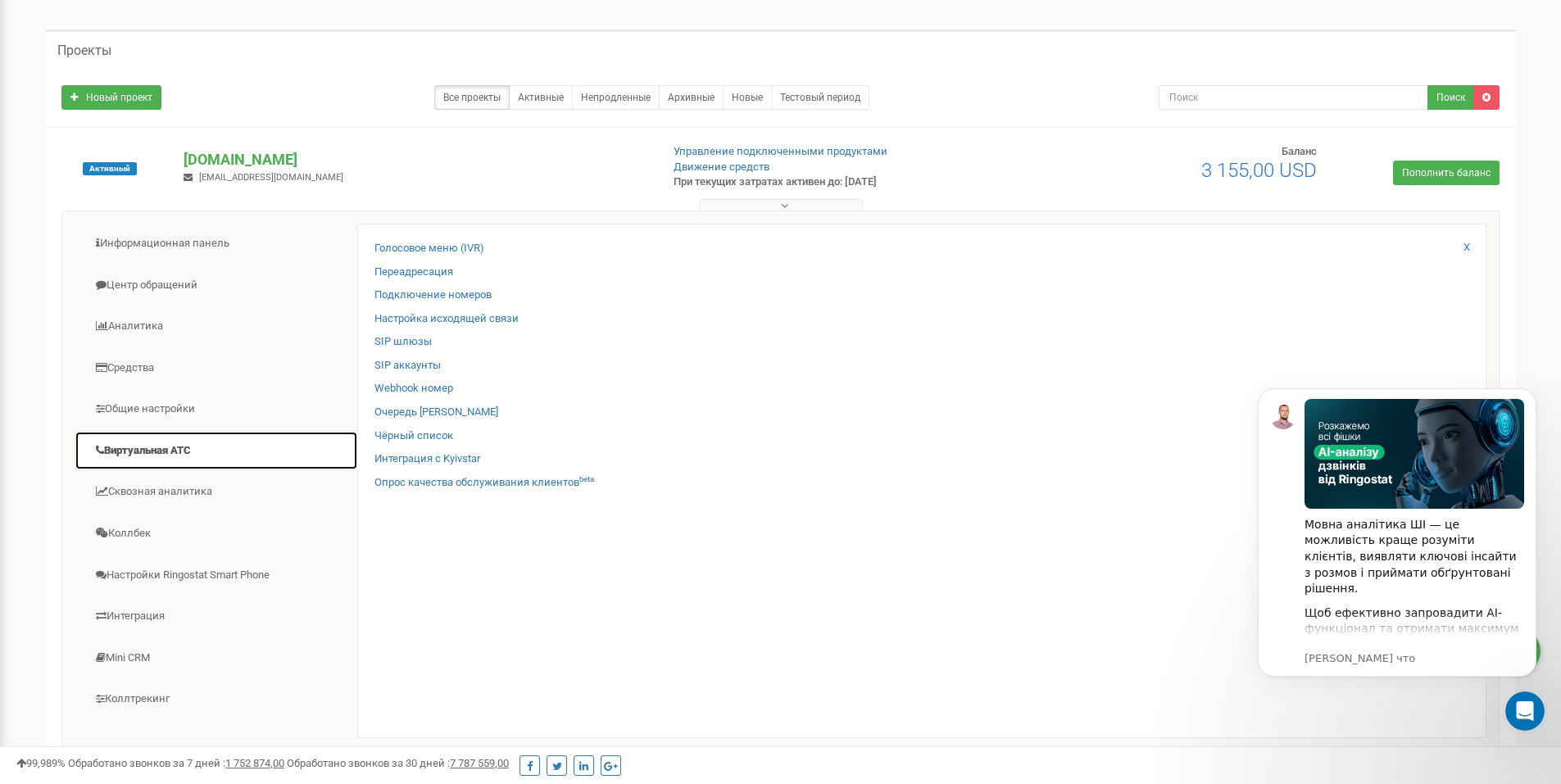
scroll to position [98, 0]
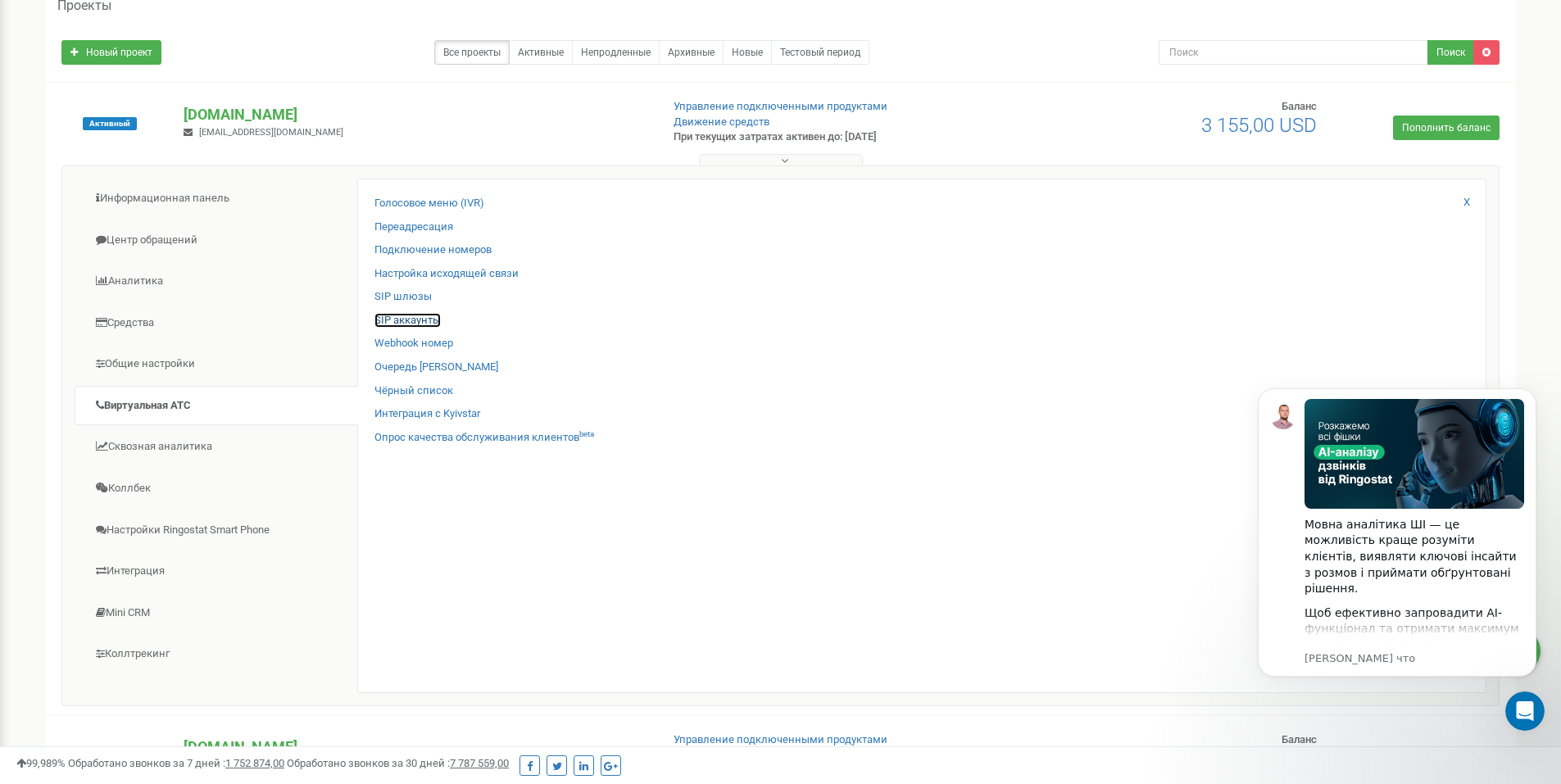
click at [415, 312] on link "SIP аккаунты" at bounding box center [408, 320] width 66 height 16
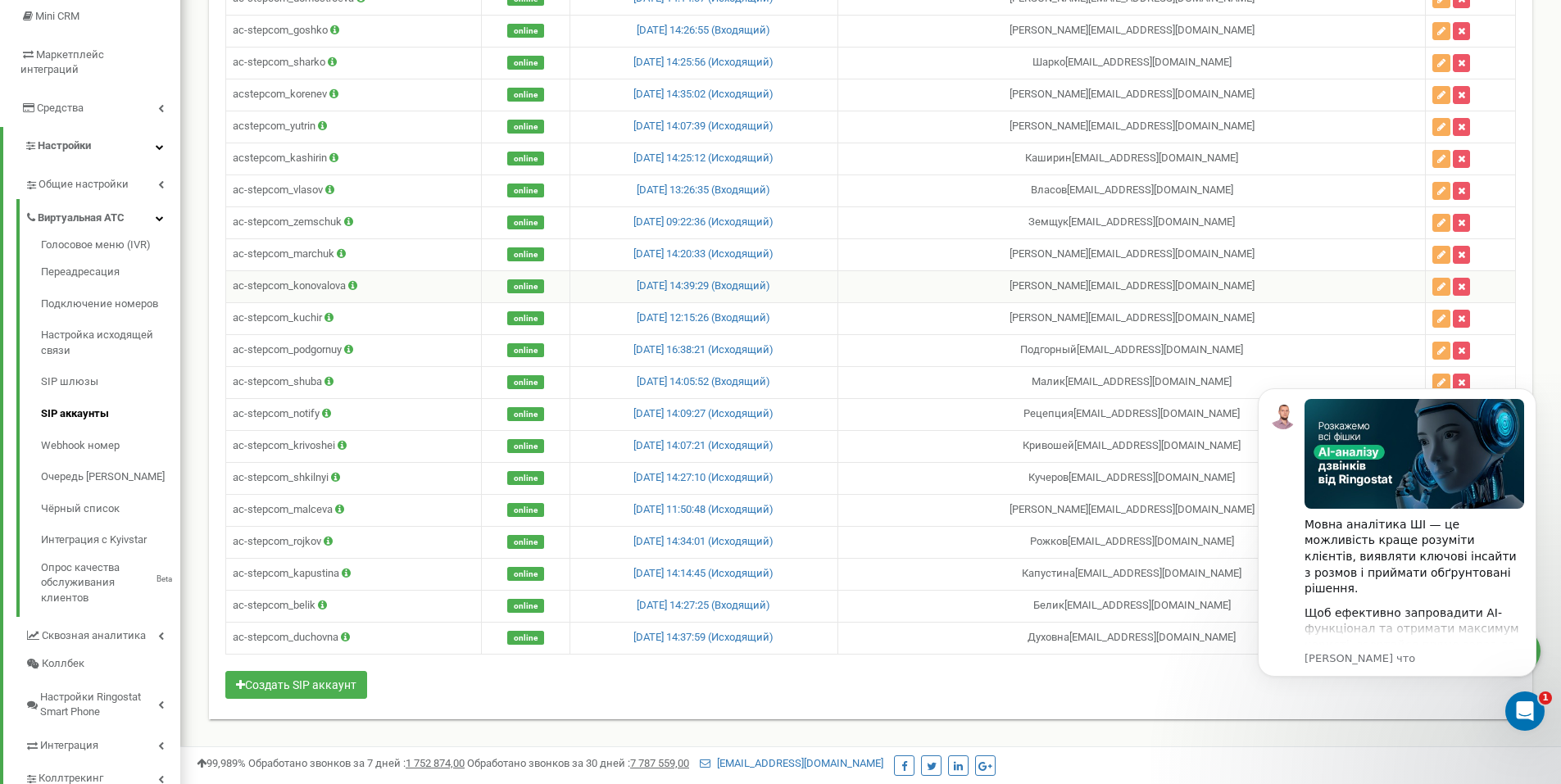
scroll to position [288, 0]
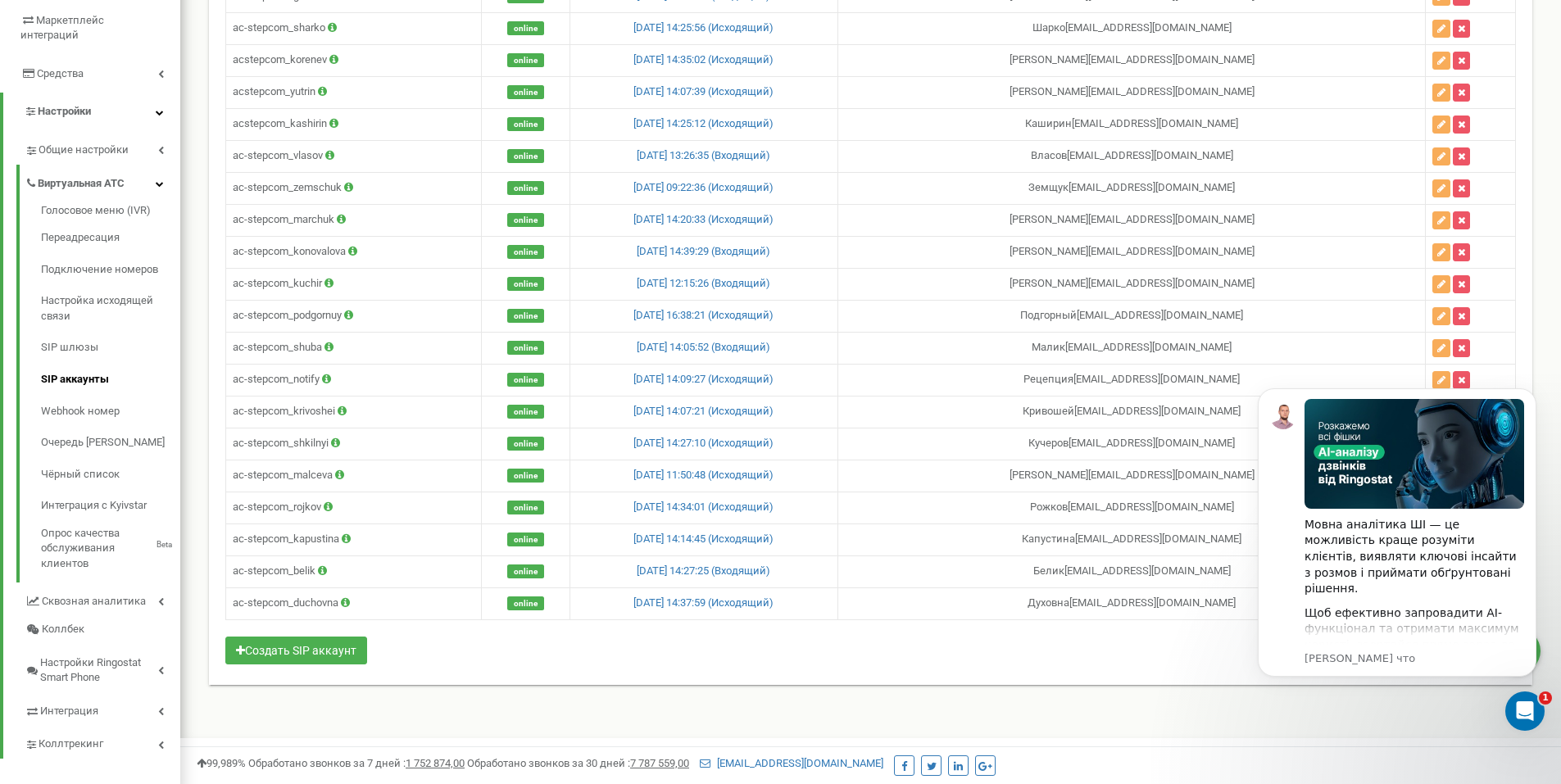
click at [1419, 380] on body "Мовна аналітика ШІ — це можливість краще розуміти клієнтів, виявляти ключові ін…" at bounding box center [1397, 552] width 315 height 363
click at [1422, 376] on body "Мовна аналітика ШІ — це можливість краще розуміти клієнтів, виявляти ключові ін…" at bounding box center [1397, 552] width 315 height 363
click at [1419, 379] on body "Мовна аналітика ШІ — це можливість краще розуміти клієнтів, виявляти ключові ін…" at bounding box center [1397, 552] width 315 height 363
click at [1448, 670] on div "Мовна аналітика ШІ — це можливість краще розуміти клієнтів, виявляти ключові ін…" at bounding box center [1397, 532] width 279 height 288
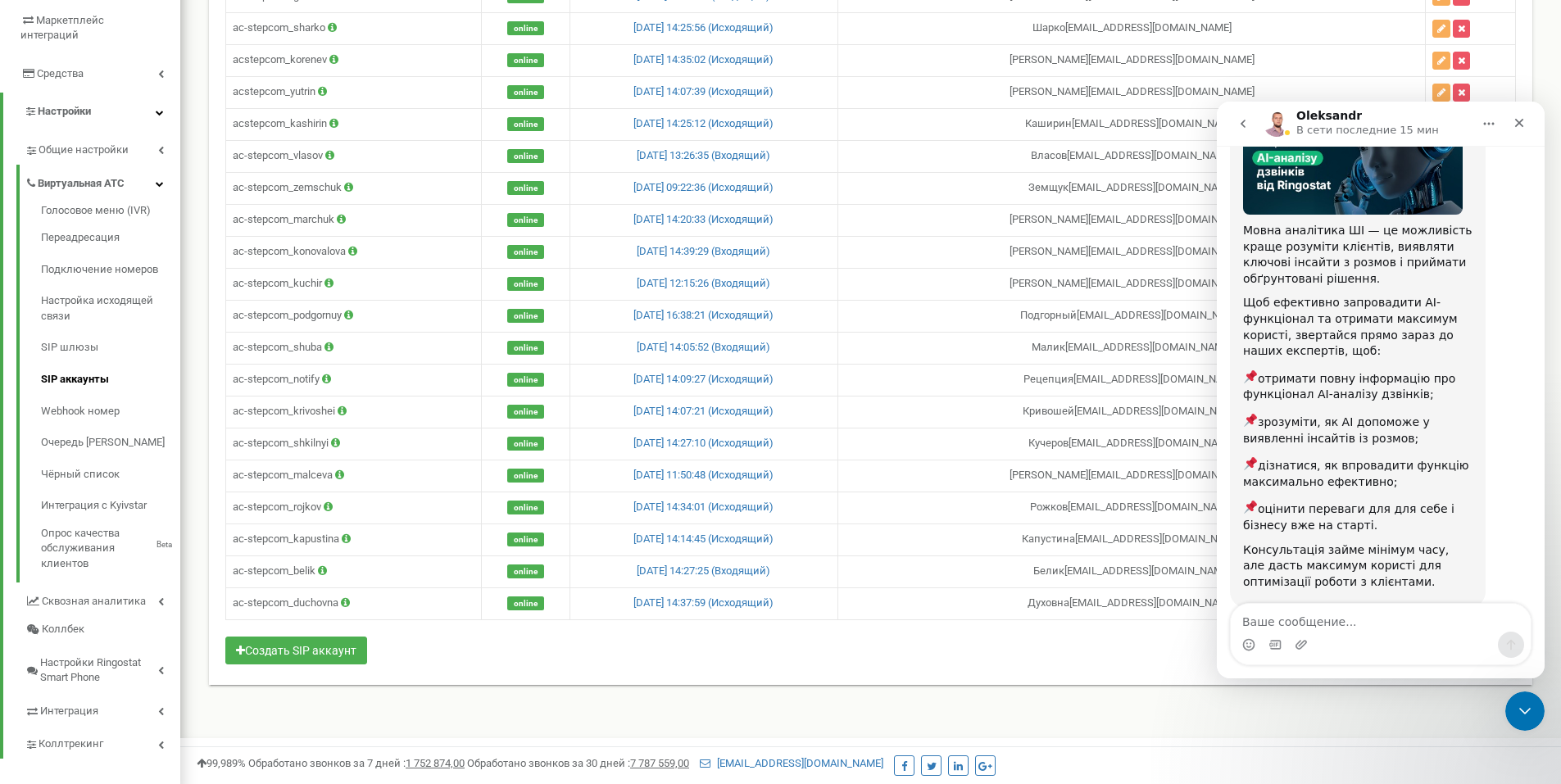
scroll to position [174, 0]
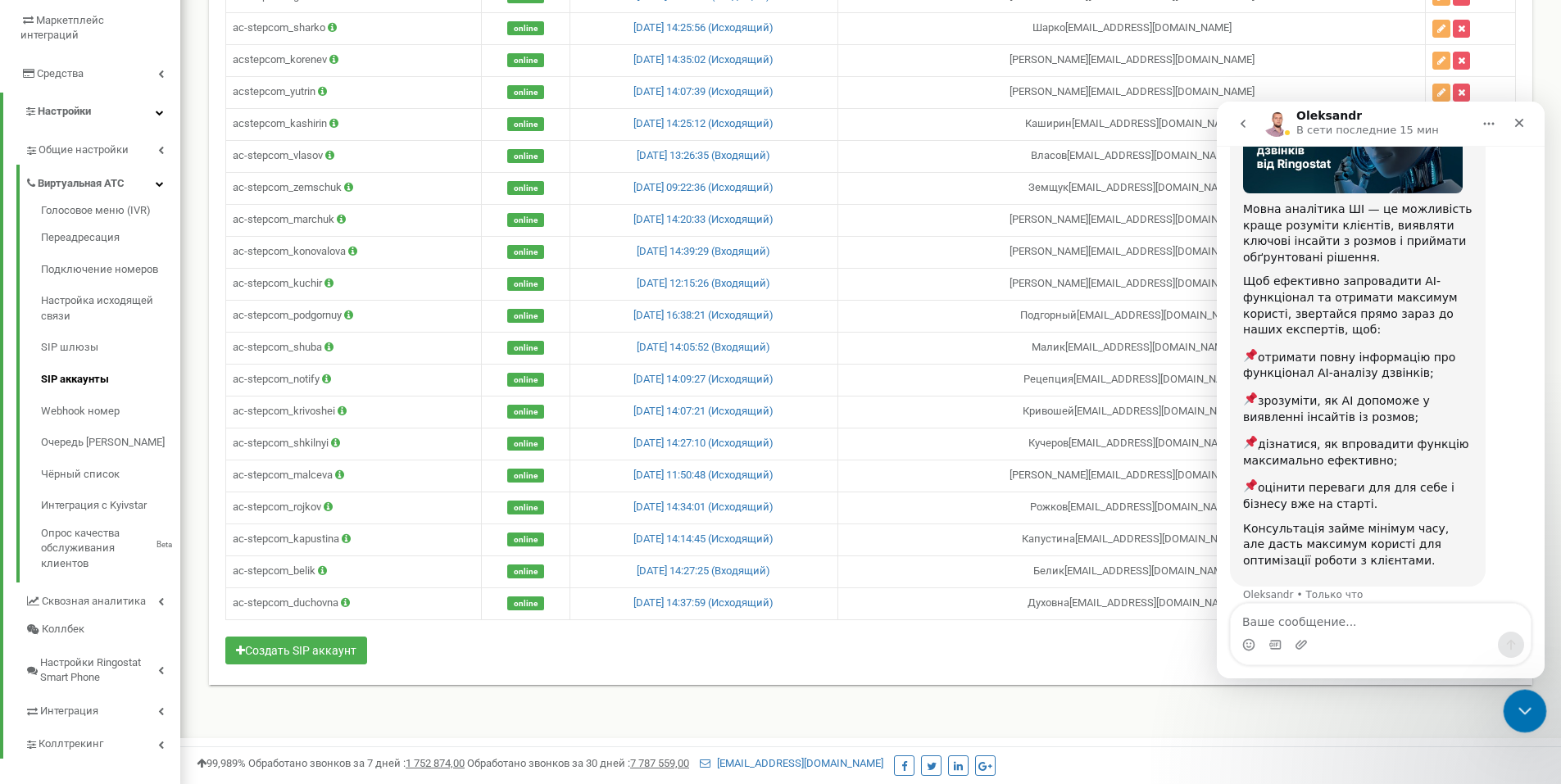
click at [1526, 705] on icon "Закрыть службу сообщений Intercom" at bounding box center [1522, 708] width 19 height 19
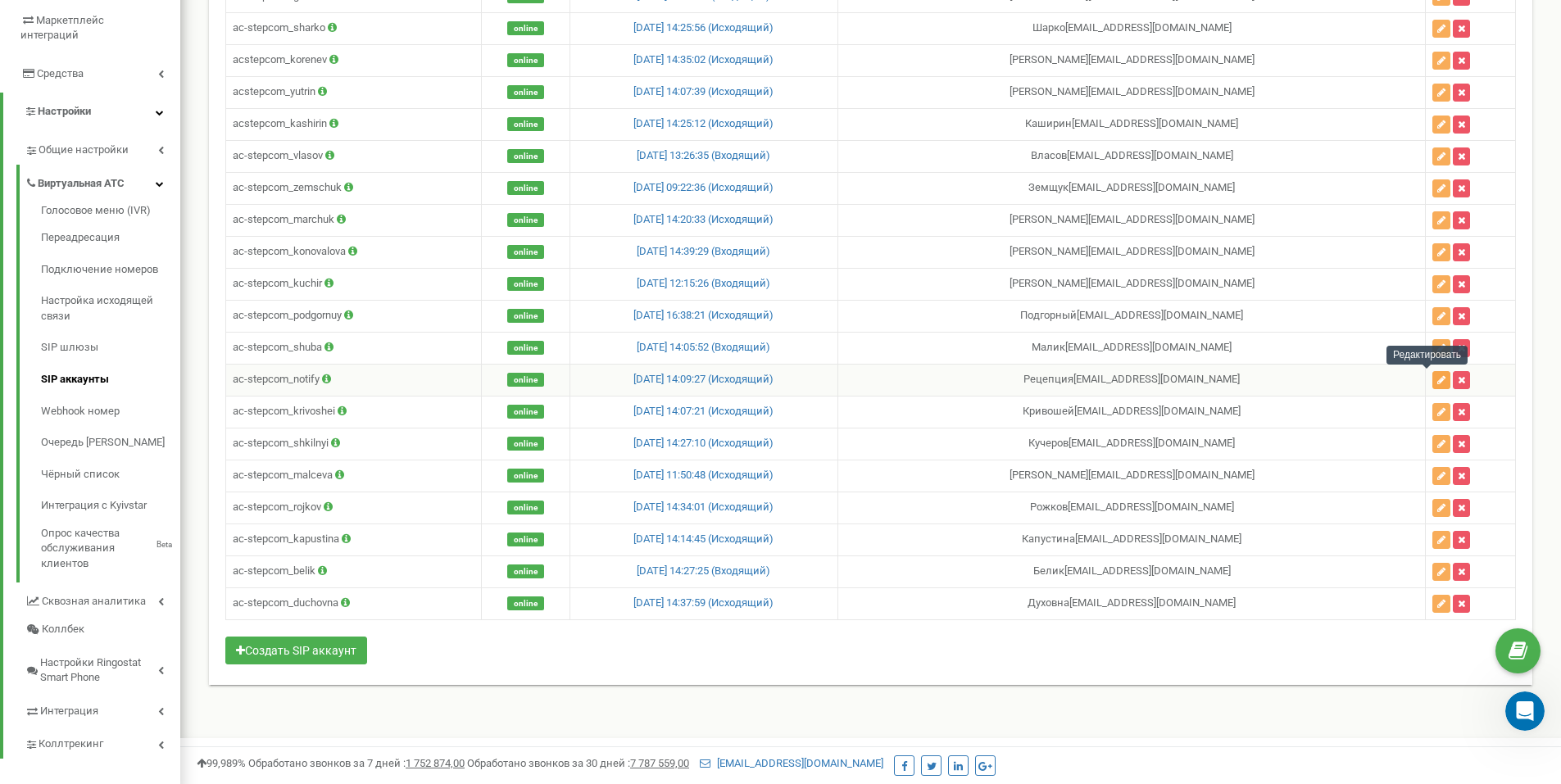
click at [1438, 378] on icon "button" at bounding box center [1442, 380] width 8 height 10
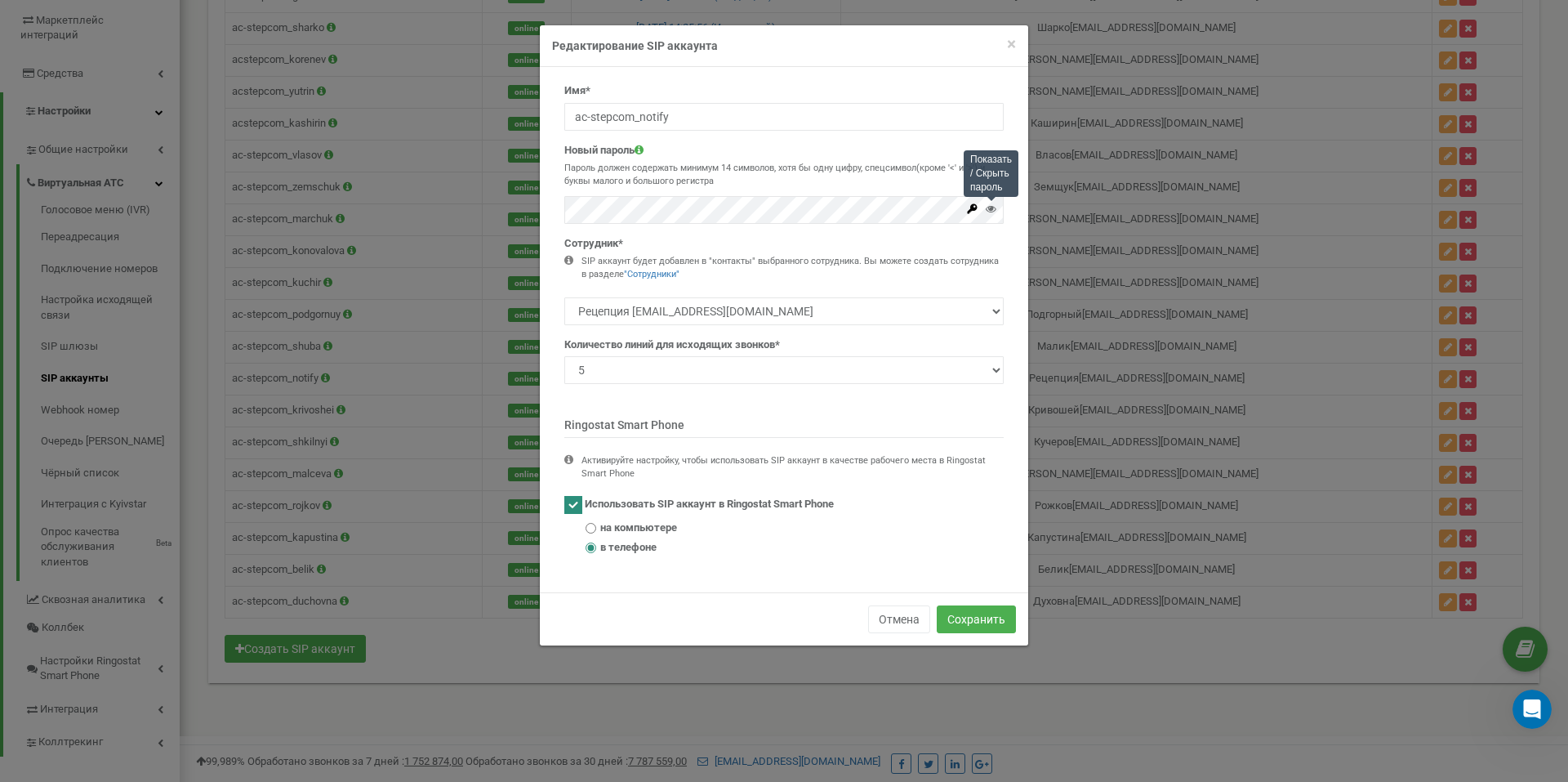
click at [992, 208] on icon at bounding box center [991, 208] width 11 height 11
click at [989, 209] on icon at bounding box center [991, 208] width 11 height 11
click at [990, 209] on icon at bounding box center [991, 208] width 11 height 11
click at [767, 113] on input "ac-stepcom_notify" at bounding box center [784, 116] width 439 height 28
drag, startPoint x: 767, startPoint y: 113, endPoint x: 492, endPoint y: 103, distance: 275.2
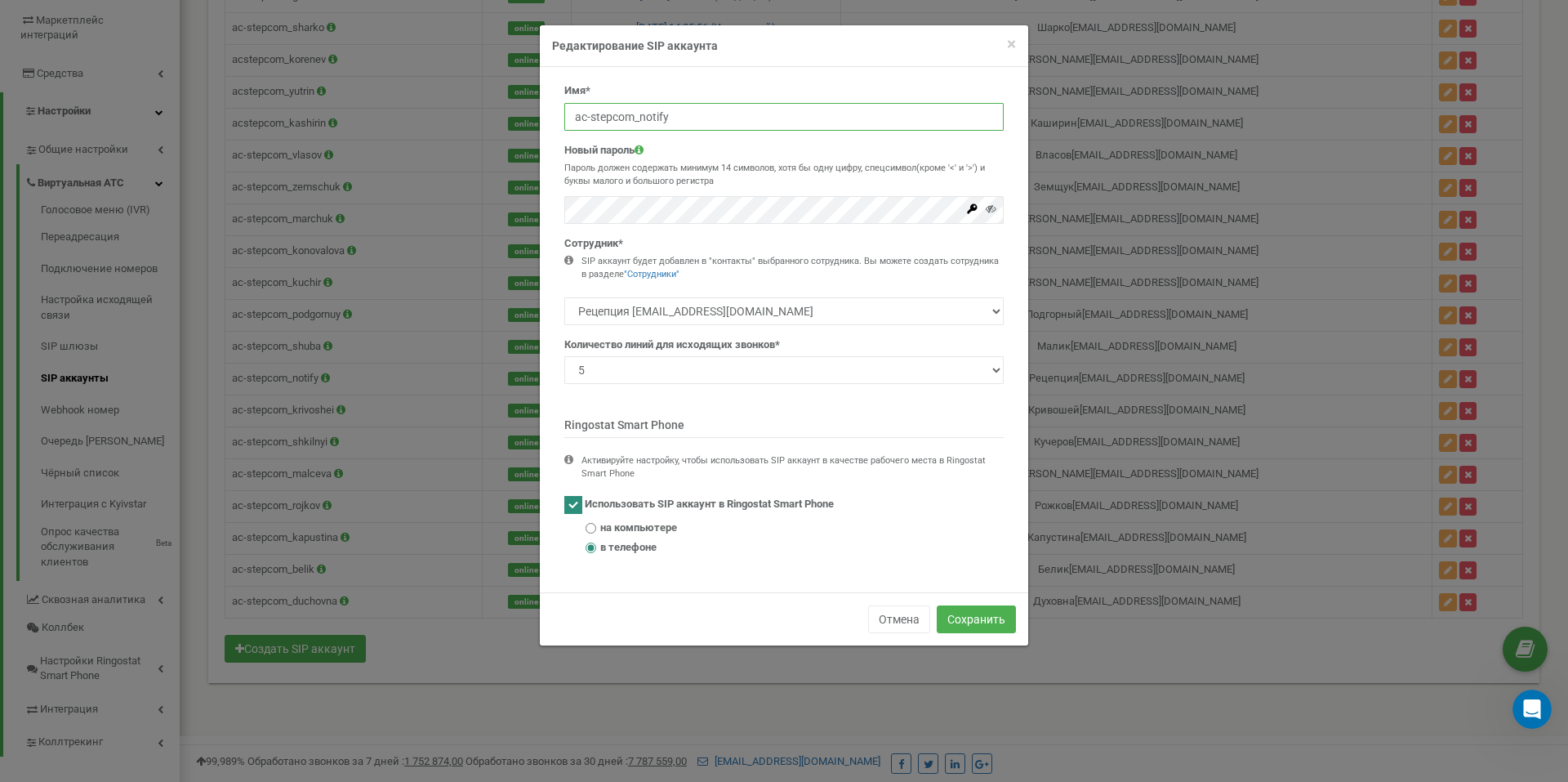
click at [492, 103] on div "× Close Редактирование SIP аккаунта Имя* ac-stepcom_notify Новый пароль Пароль …" at bounding box center [784, 391] width 1568 height 782
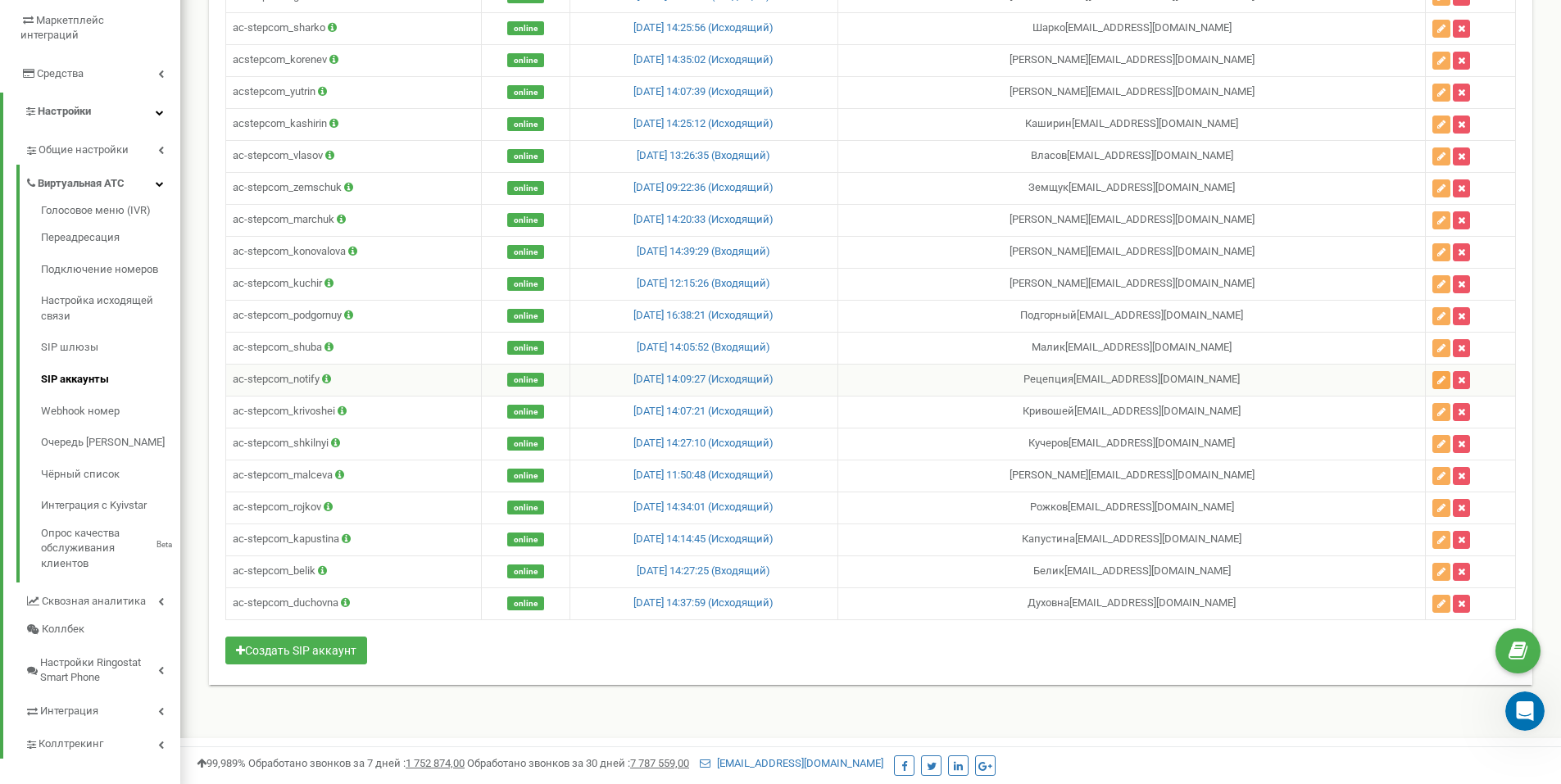
click at [1438, 379] on icon "button" at bounding box center [1442, 380] width 8 height 10
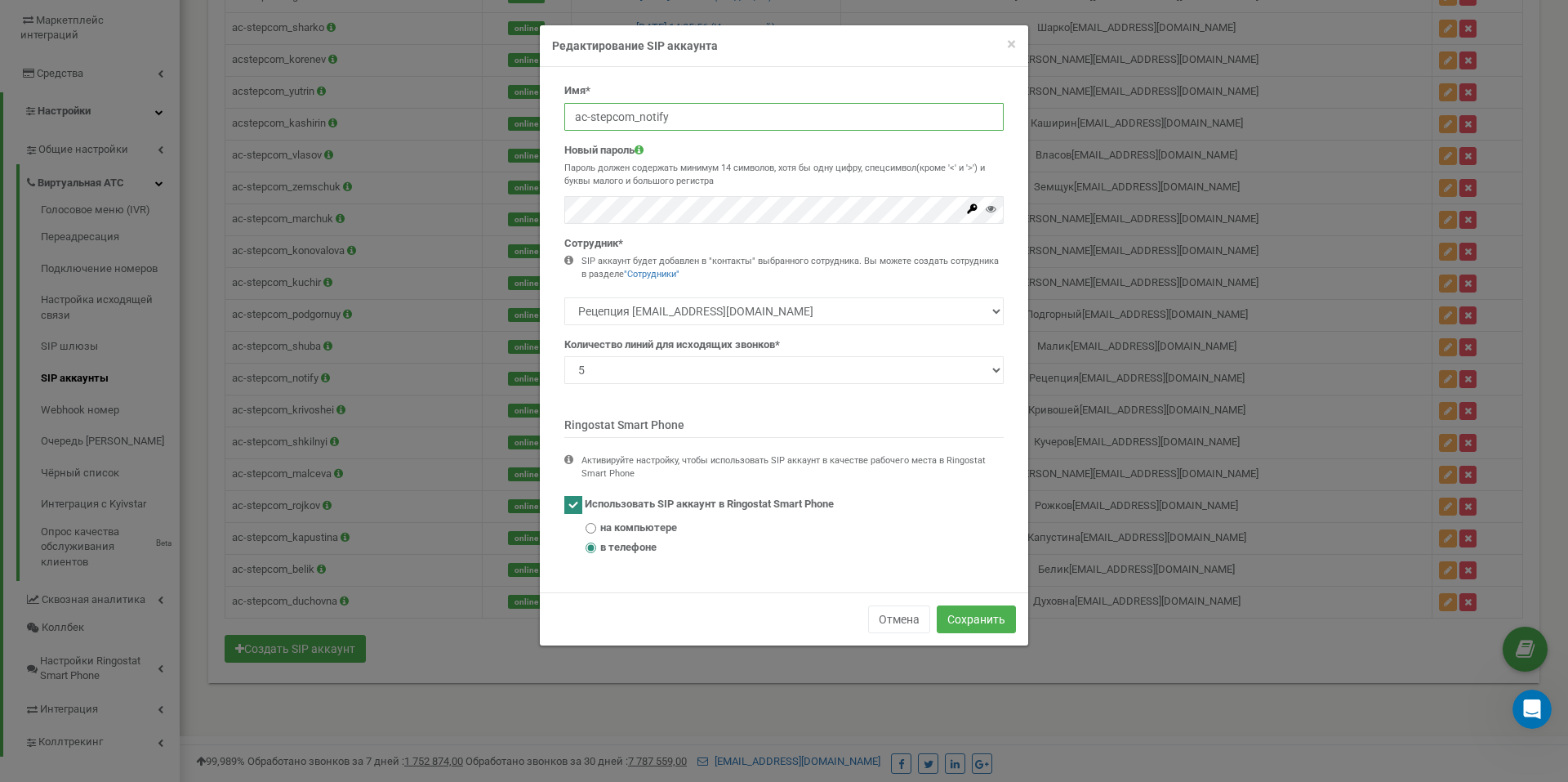
click at [705, 113] on input "ac-stepcom_notify" at bounding box center [784, 116] width 439 height 28
drag, startPoint x: 708, startPoint y: 113, endPoint x: 550, endPoint y: 98, distance: 158.7
click at [550, 98] on div "Имя* ac-stepcom_notify Новый пароль Пароль должен содержать минимум 14 символов…" at bounding box center [784, 329] width 488 height 526
click at [994, 212] on icon at bounding box center [991, 208] width 11 height 11
click at [904, 624] on button "Отмена" at bounding box center [899, 619] width 62 height 28
